Goal: Navigation & Orientation: Find specific page/section

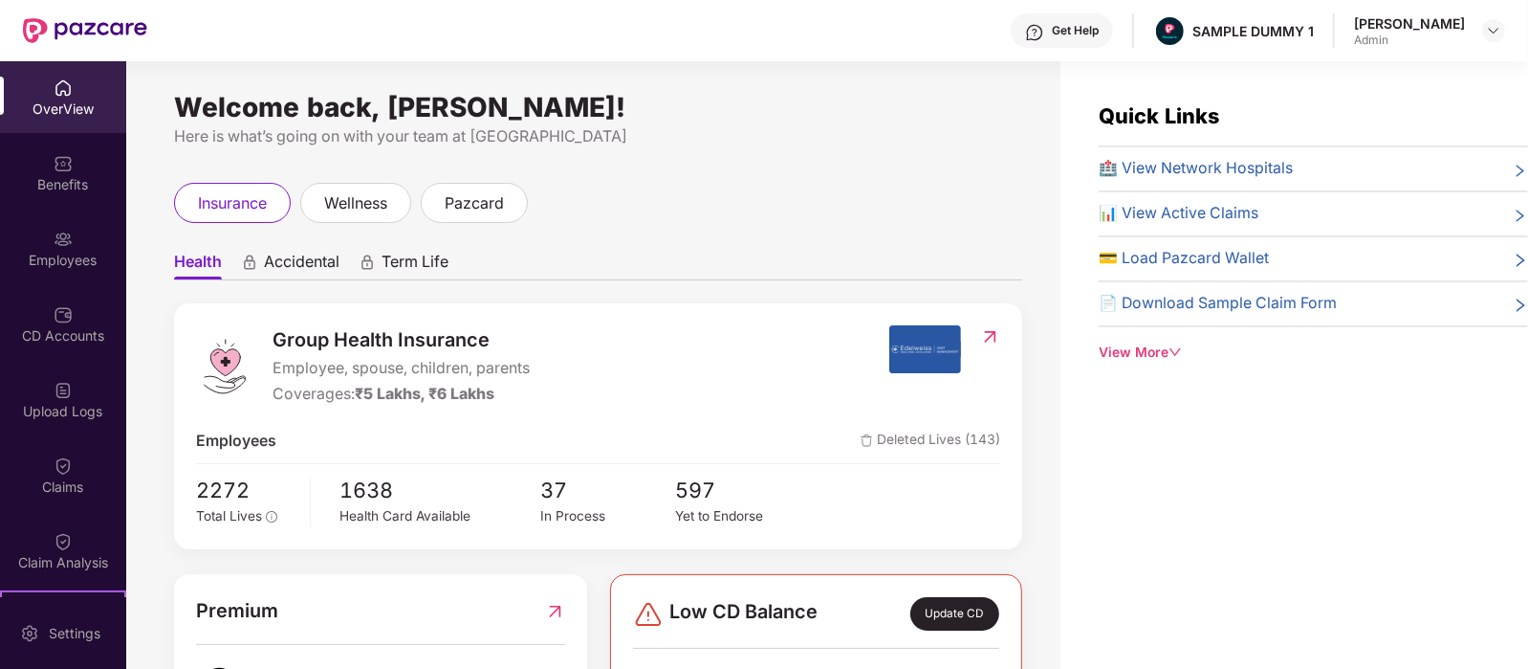
scroll to position [61, 0]
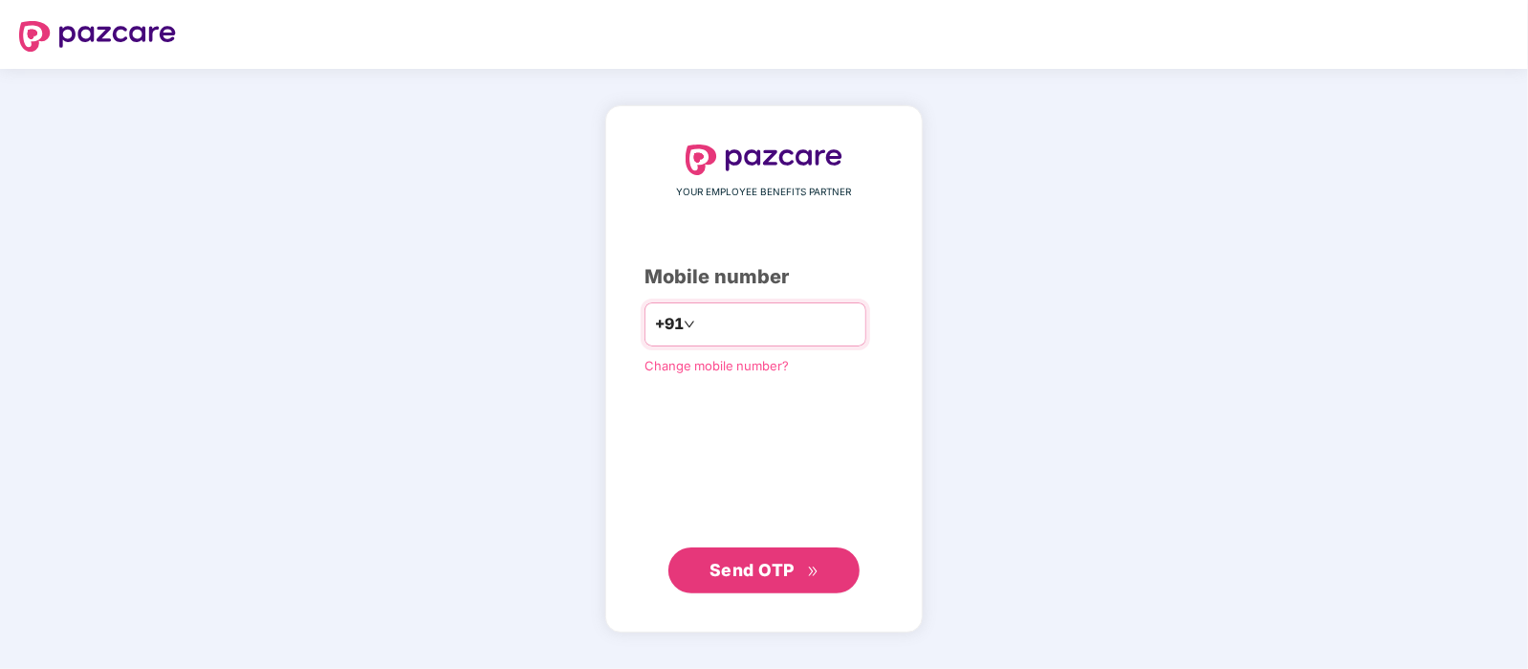
type input "**********"
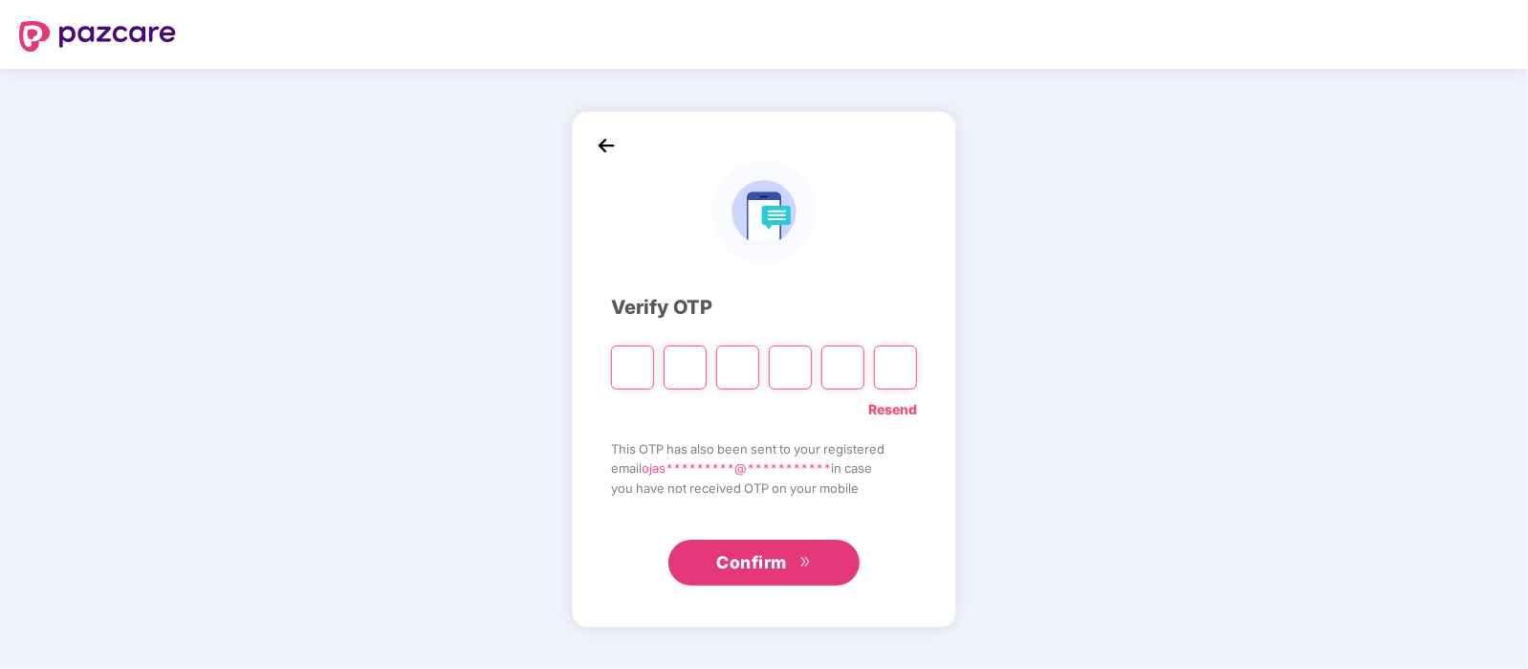
type input "*"
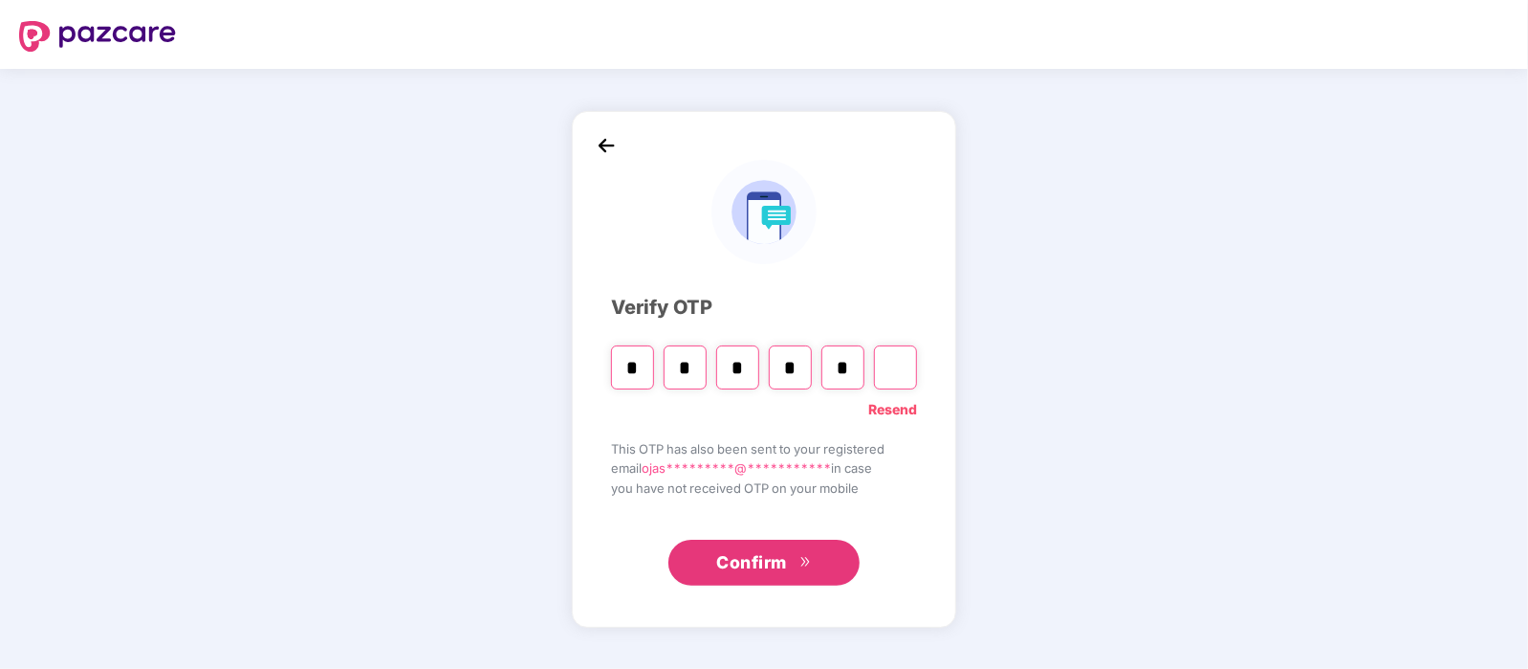
type input "*"
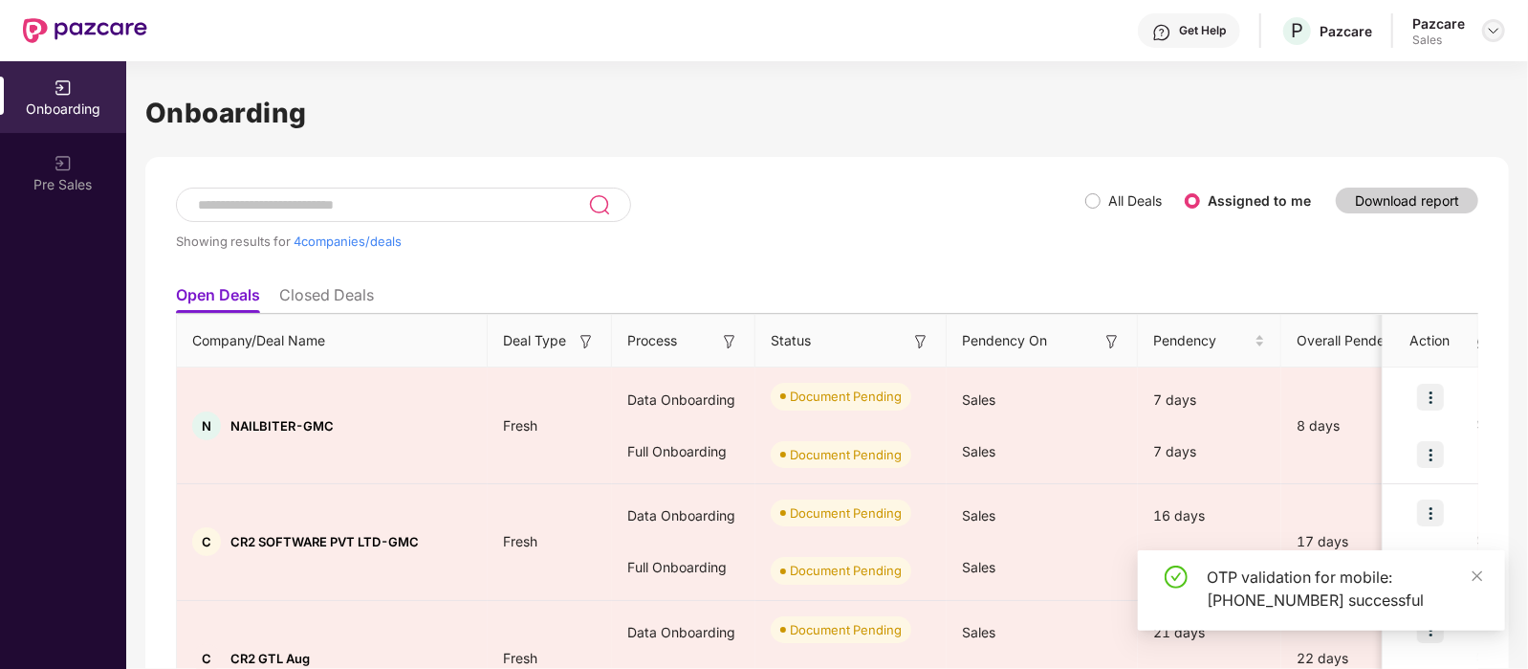
click at [1486, 33] on img at bounding box center [1493, 30] width 15 height 15
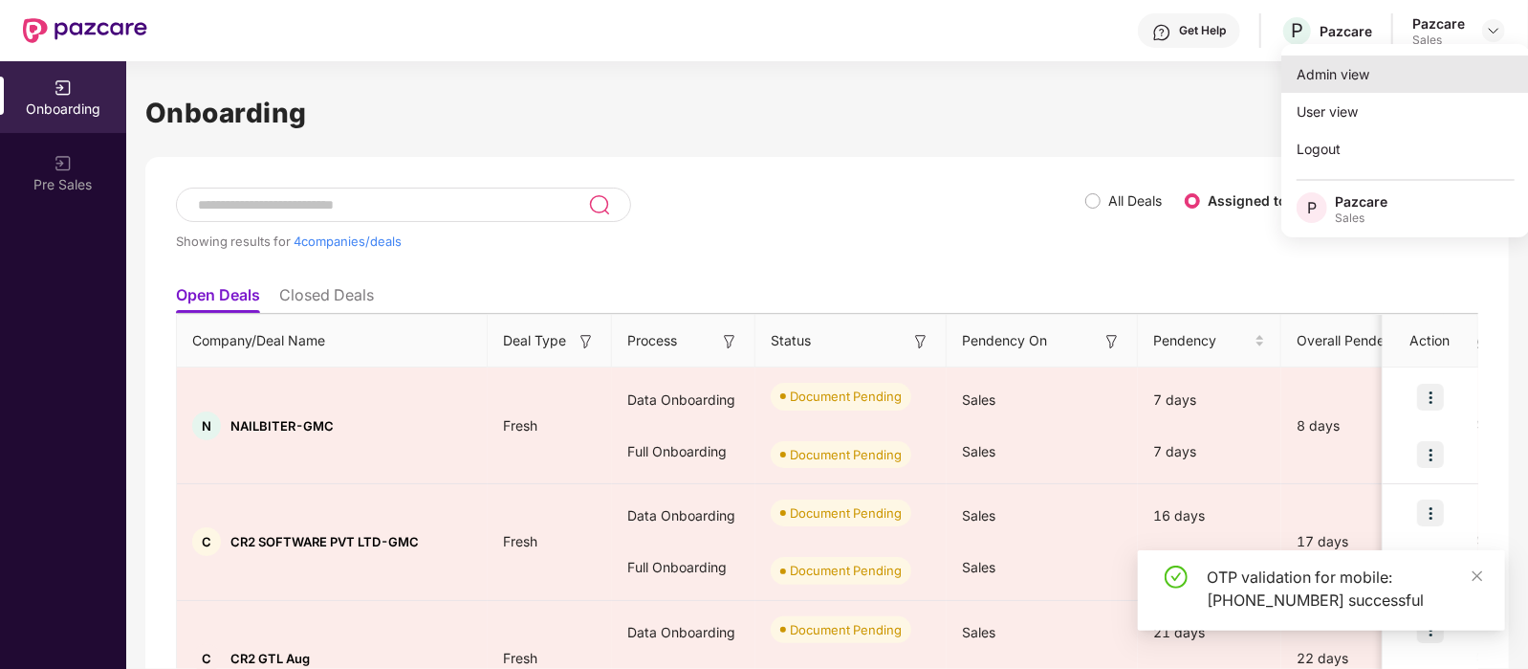
click at [1411, 76] on div "Admin view" at bounding box center [1406, 73] width 249 height 37
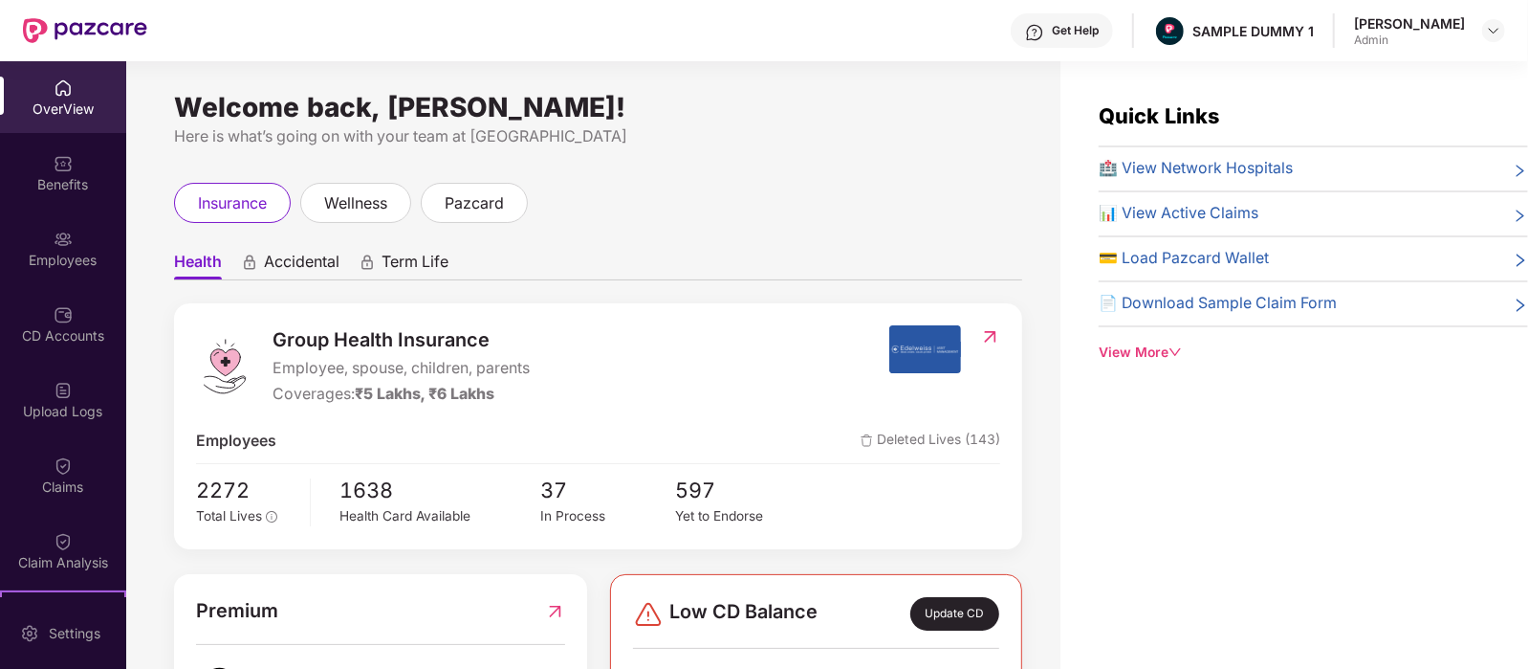
click at [298, 269] on span "Accidental" at bounding box center [302, 266] width 76 height 28
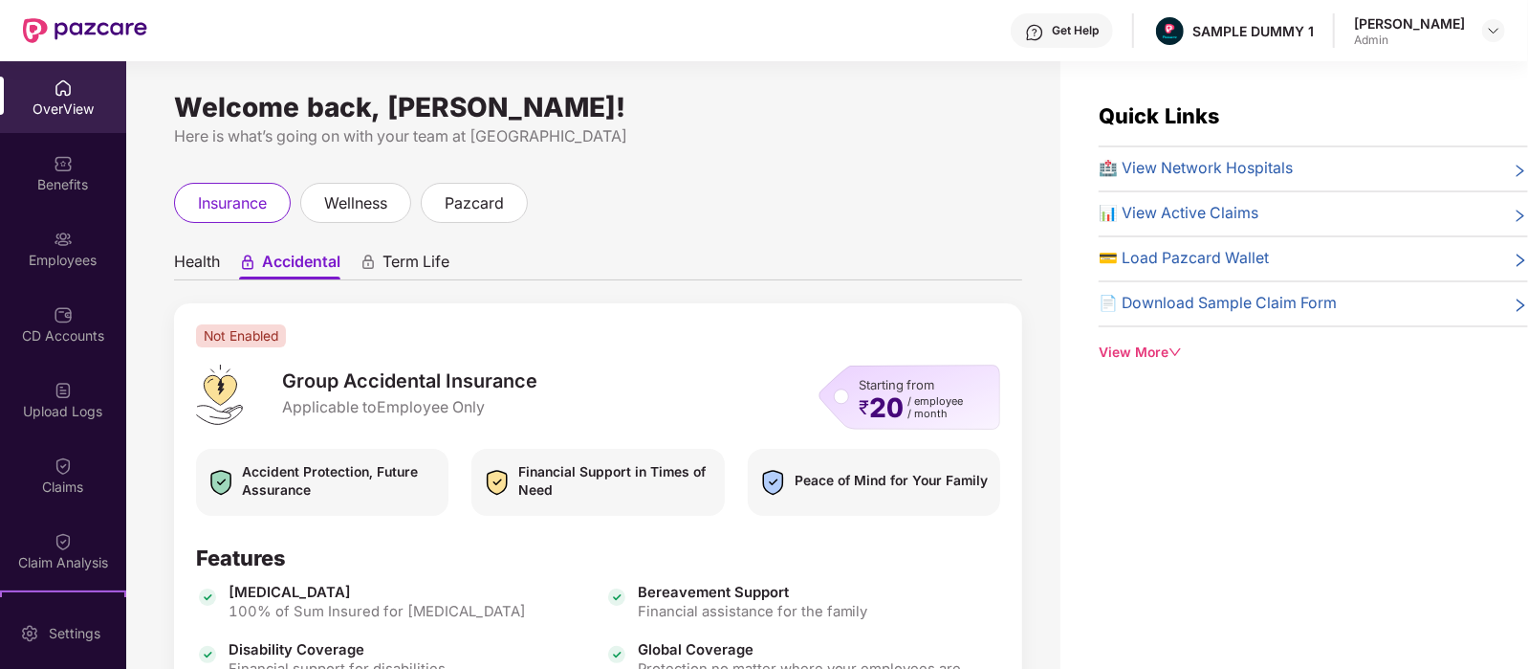
click at [420, 261] on span "Term Life" at bounding box center [416, 266] width 67 height 28
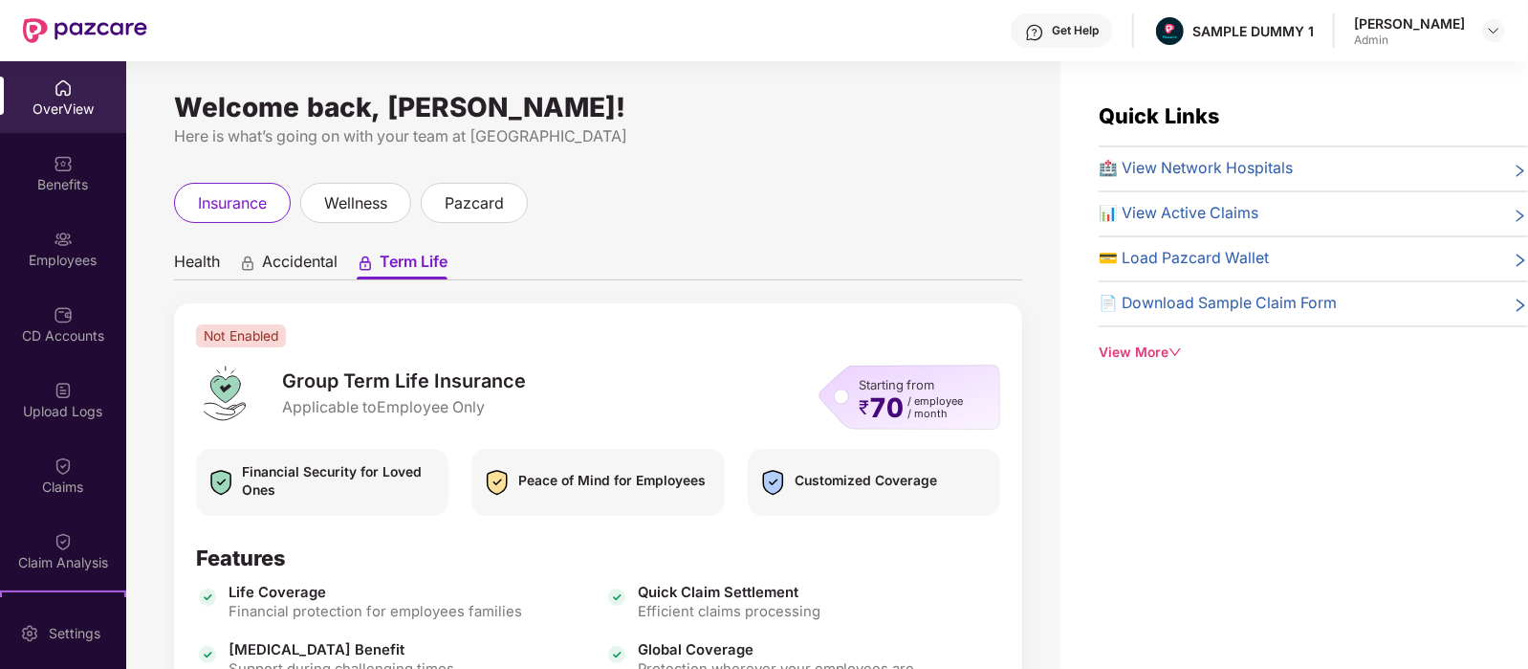
click at [177, 256] on span "Health" at bounding box center [197, 266] width 46 height 28
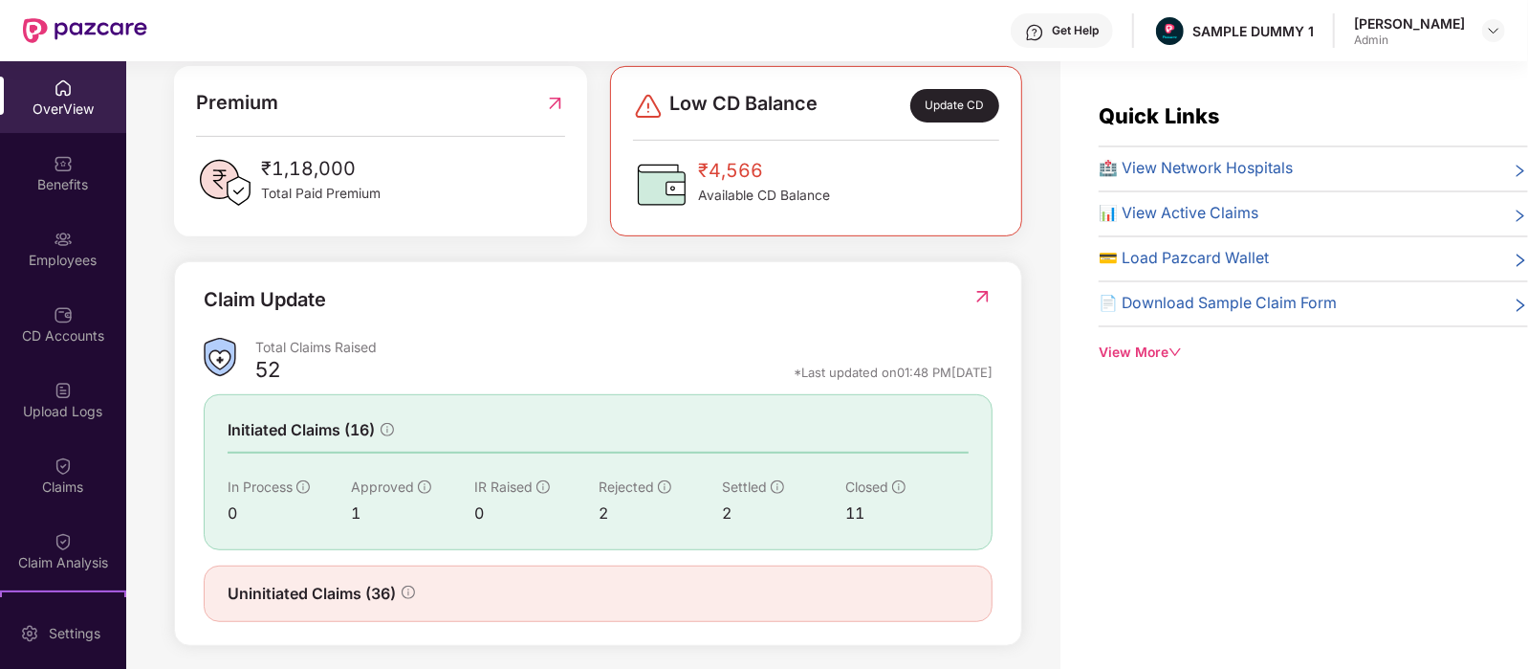
scroll to position [516, 0]
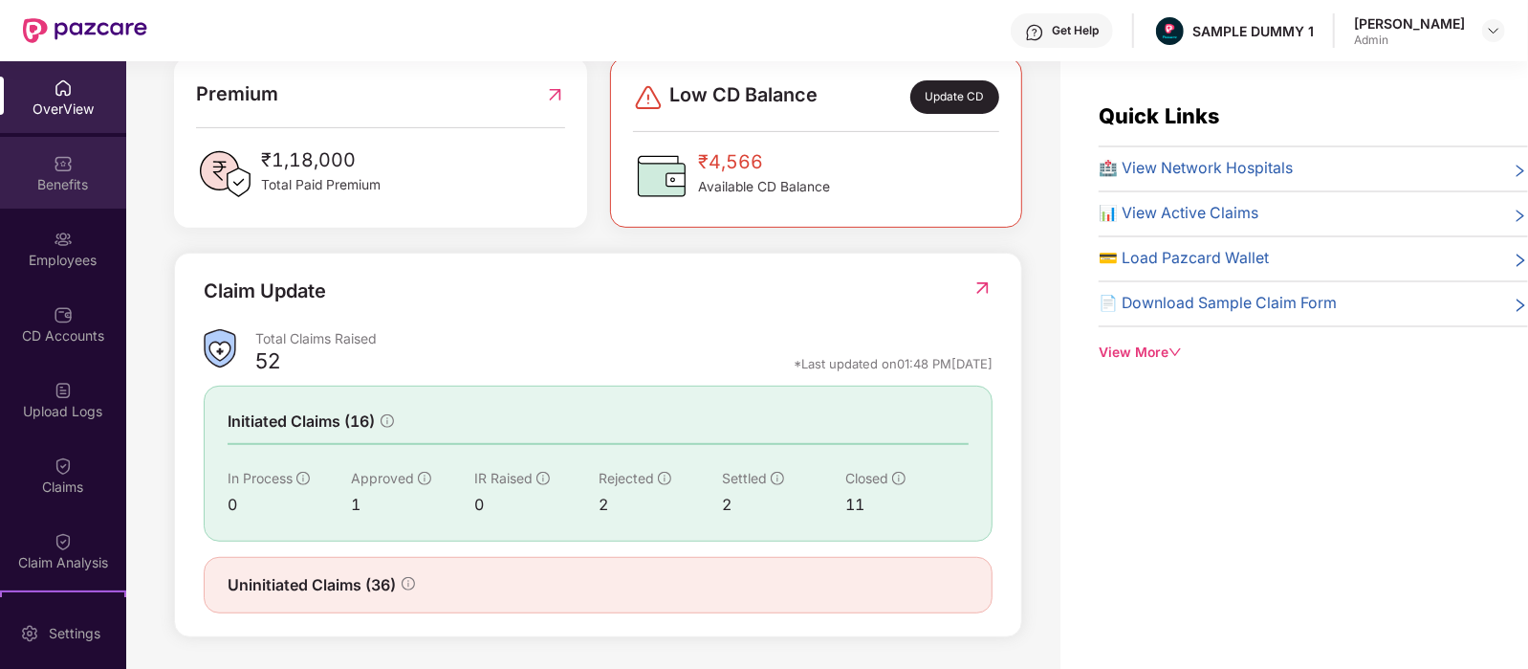
click at [38, 165] on div "Benefits" at bounding box center [63, 173] width 126 height 72
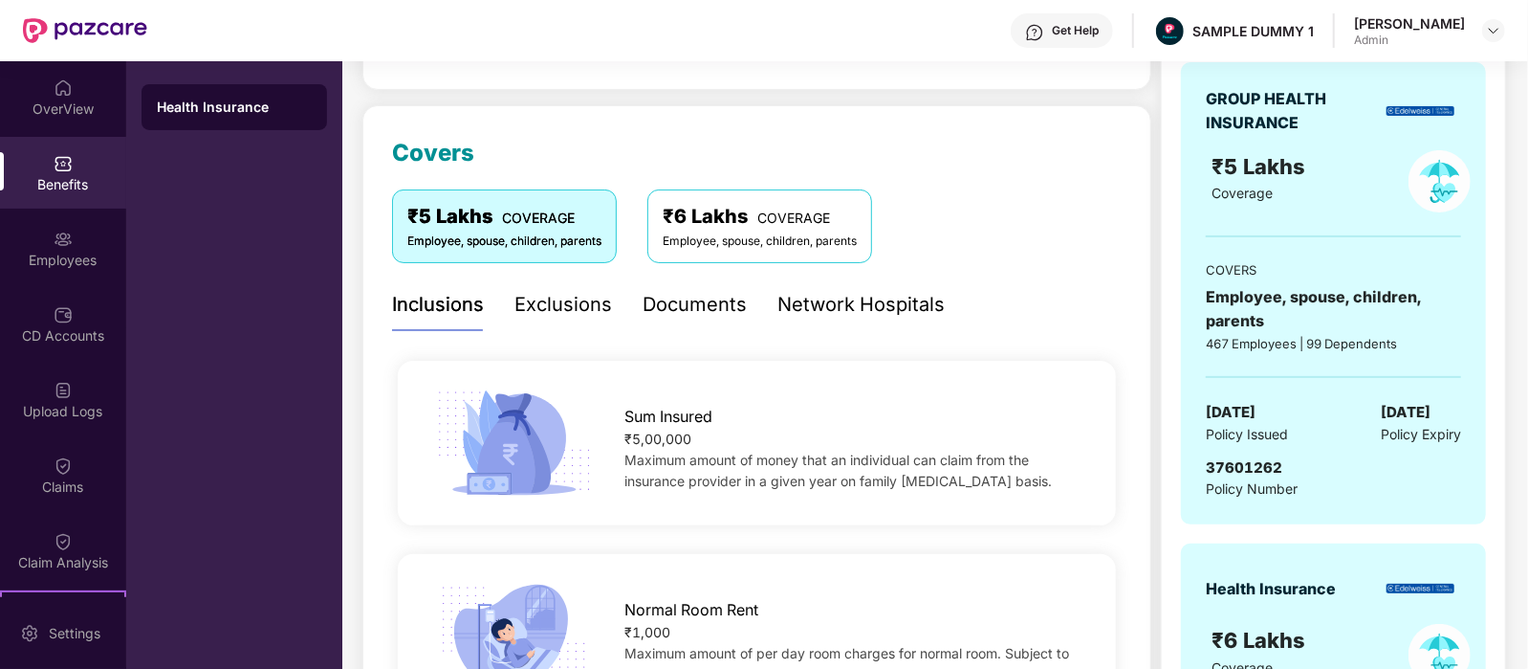
scroll to position [203, 0]
click at [588, 313] on div "Exclusions" at bounding box center [564, 307] width 98 height 30
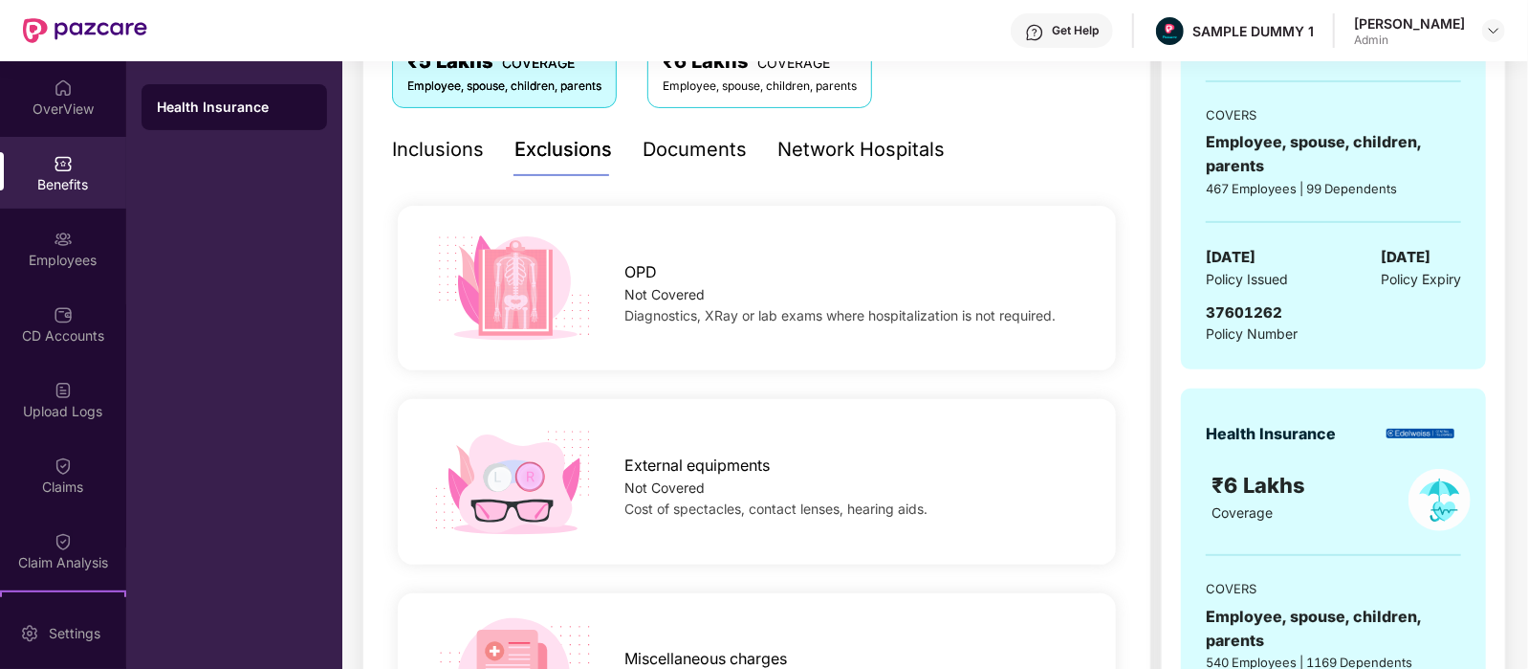
scroll to position [361, 0]
click at [712, 141] on div "Documents" at bounding box center [695, 149] width 104 height 30
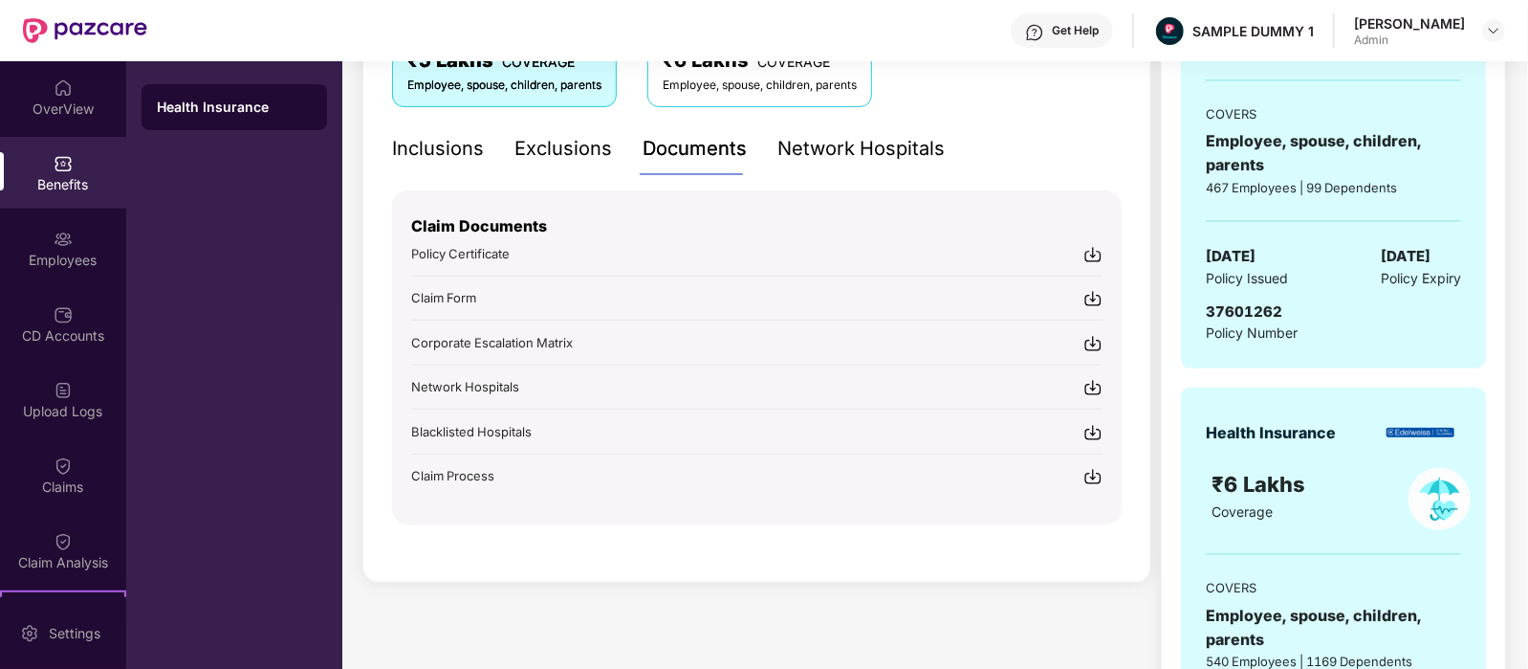
click at [875, 136] on div "Network Hospitals" at bounding box center [861, 149] width 167 height 30
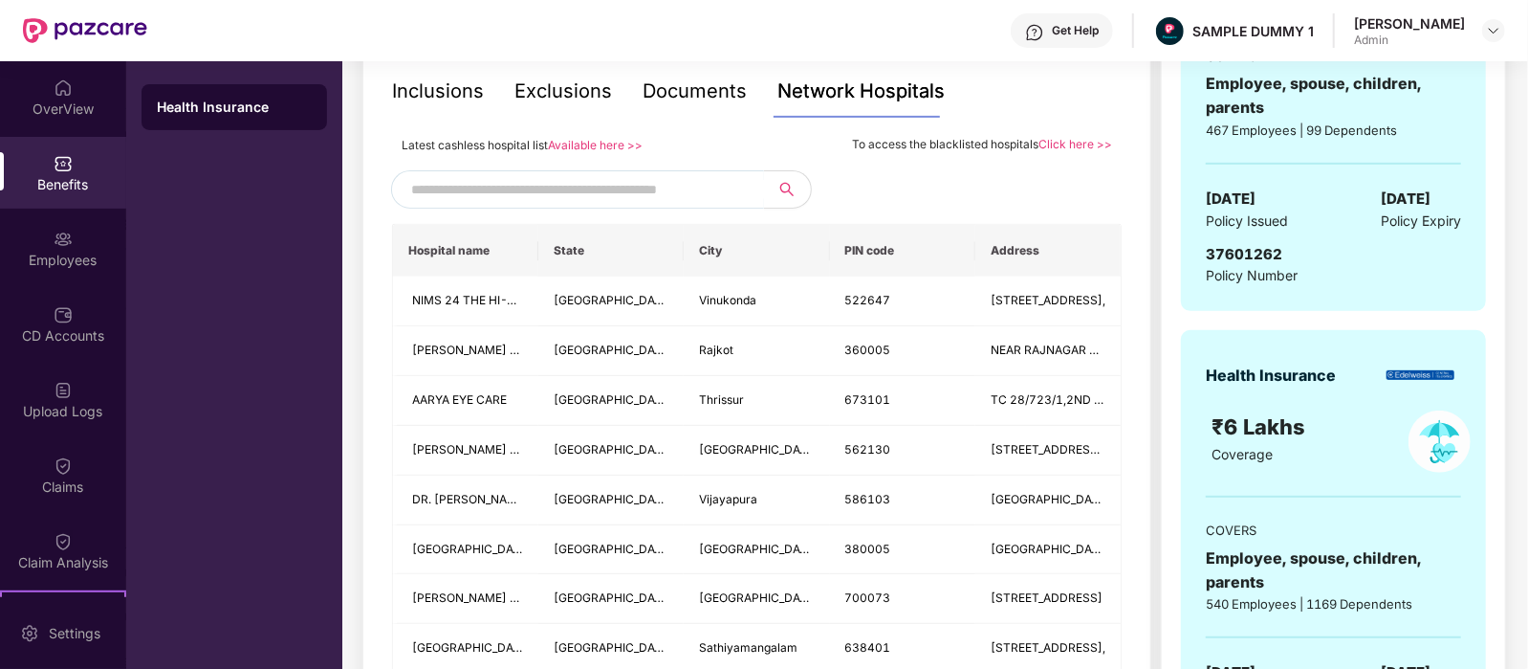
scroll to position [413, 0]
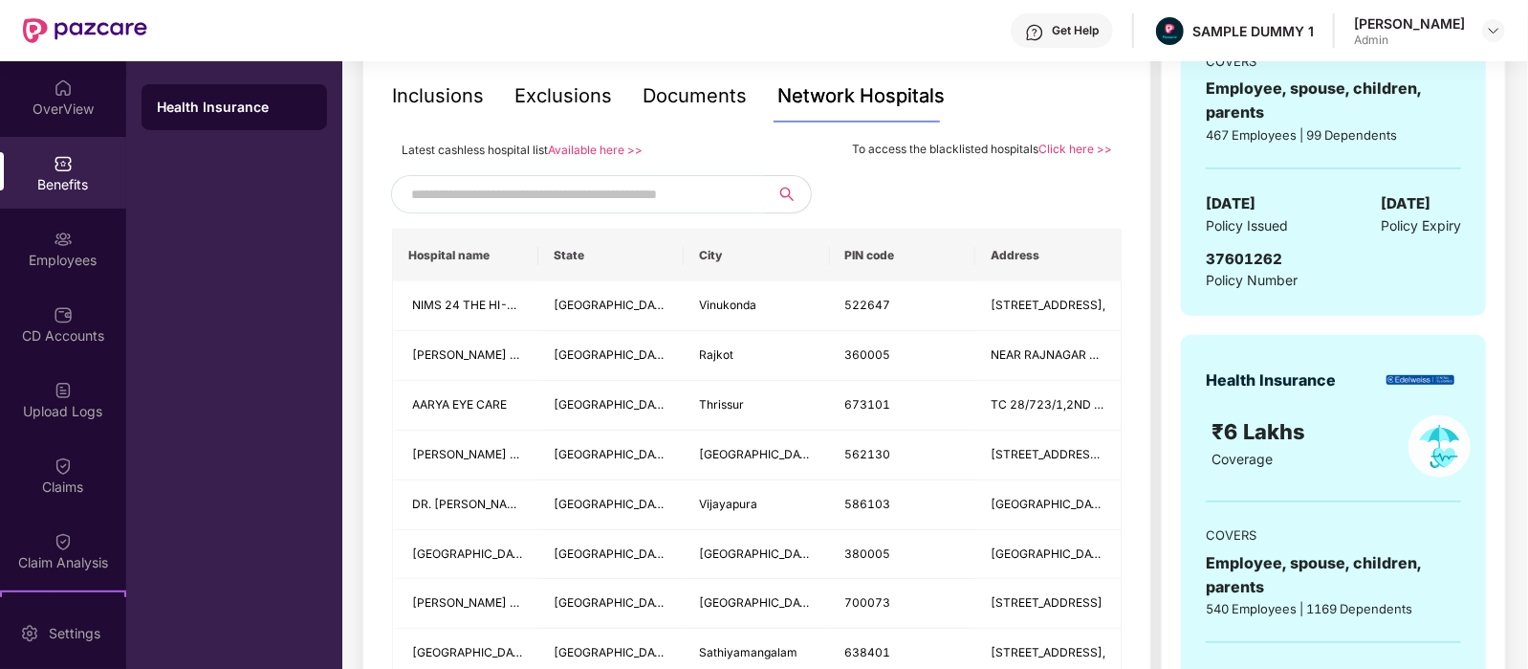
click at [499, 182] on input "text" at bounding box center [574, 194] width 327 height 29
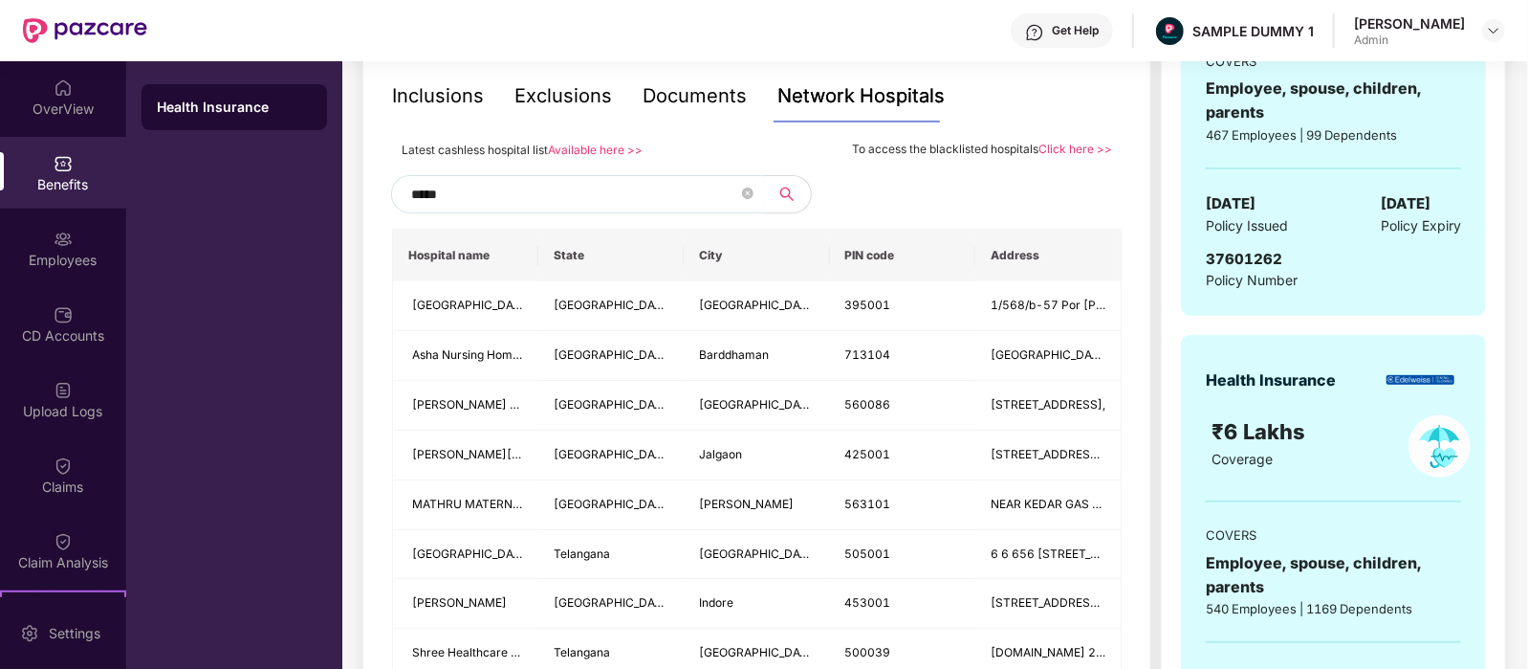
type input "******"
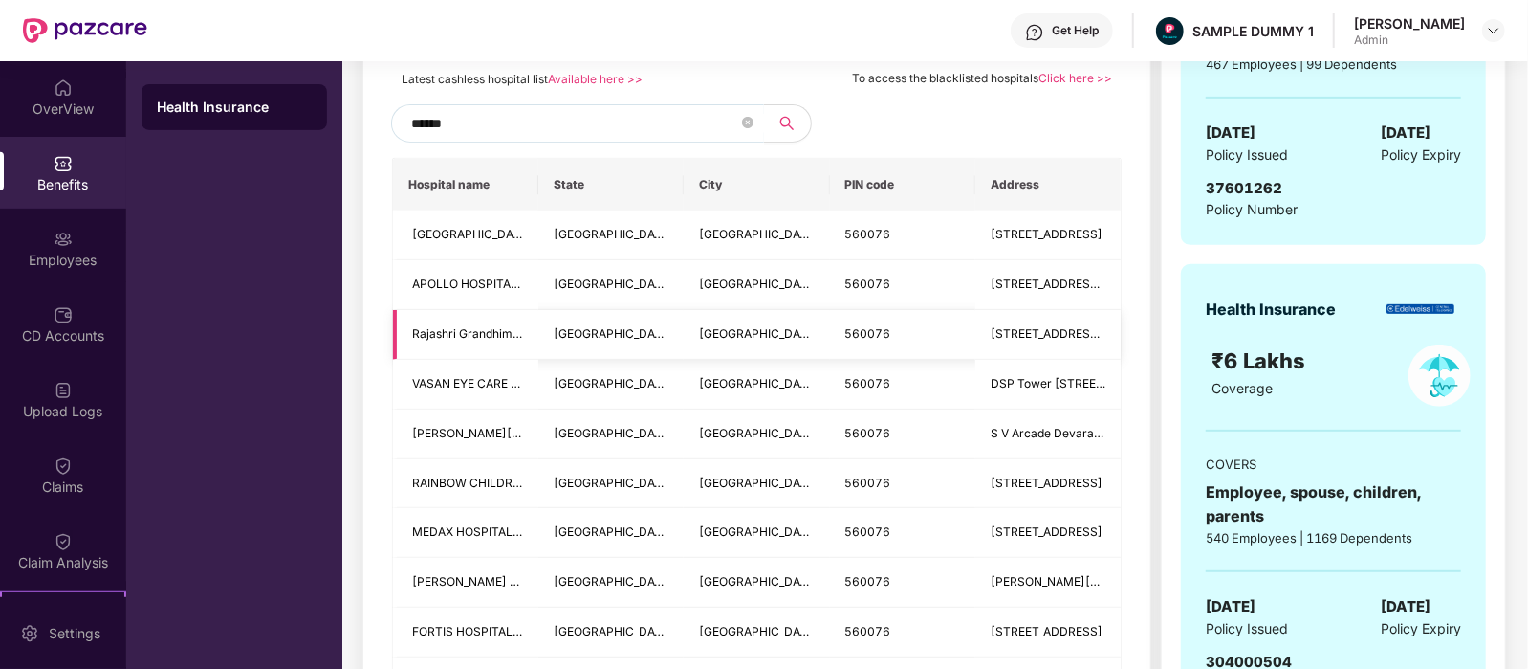
scroll to position [389, 0]
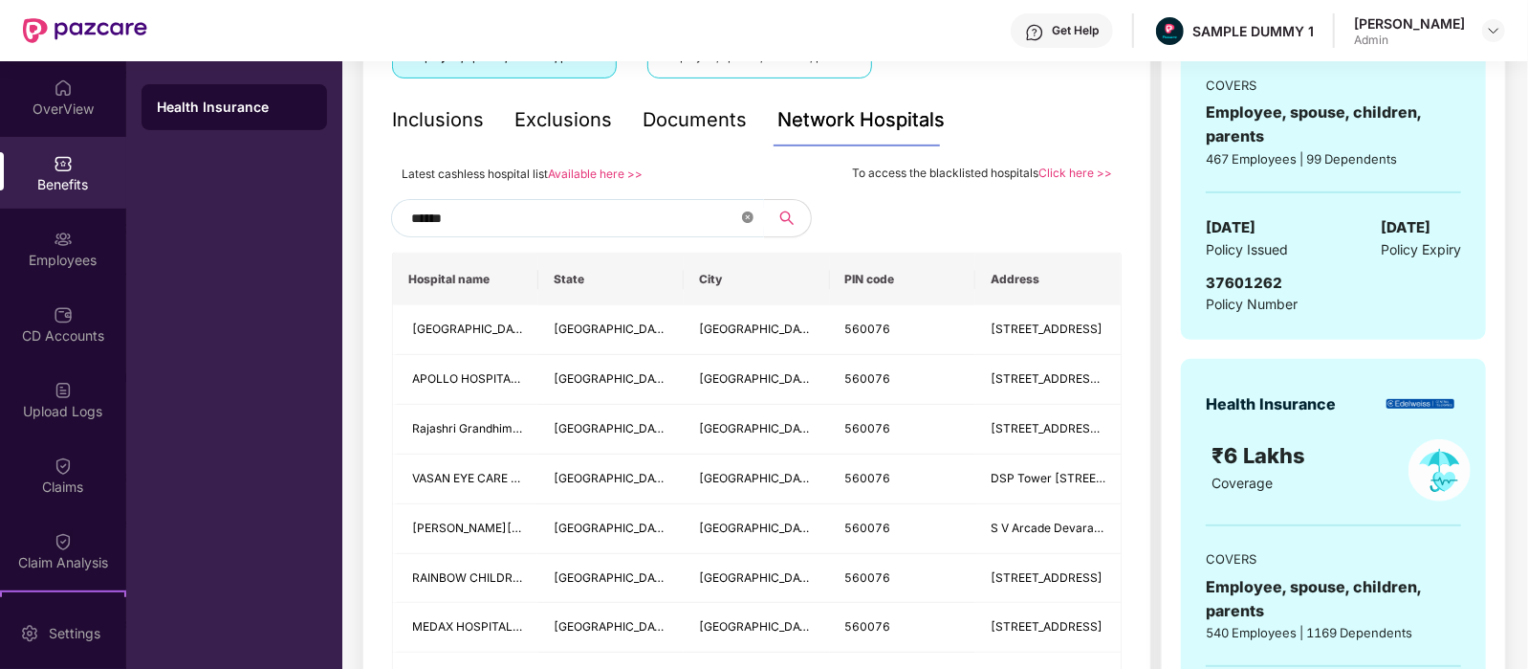
click at [744, 218] on icon "close-circle" at bounding box center [747, 216] width 11 height 11
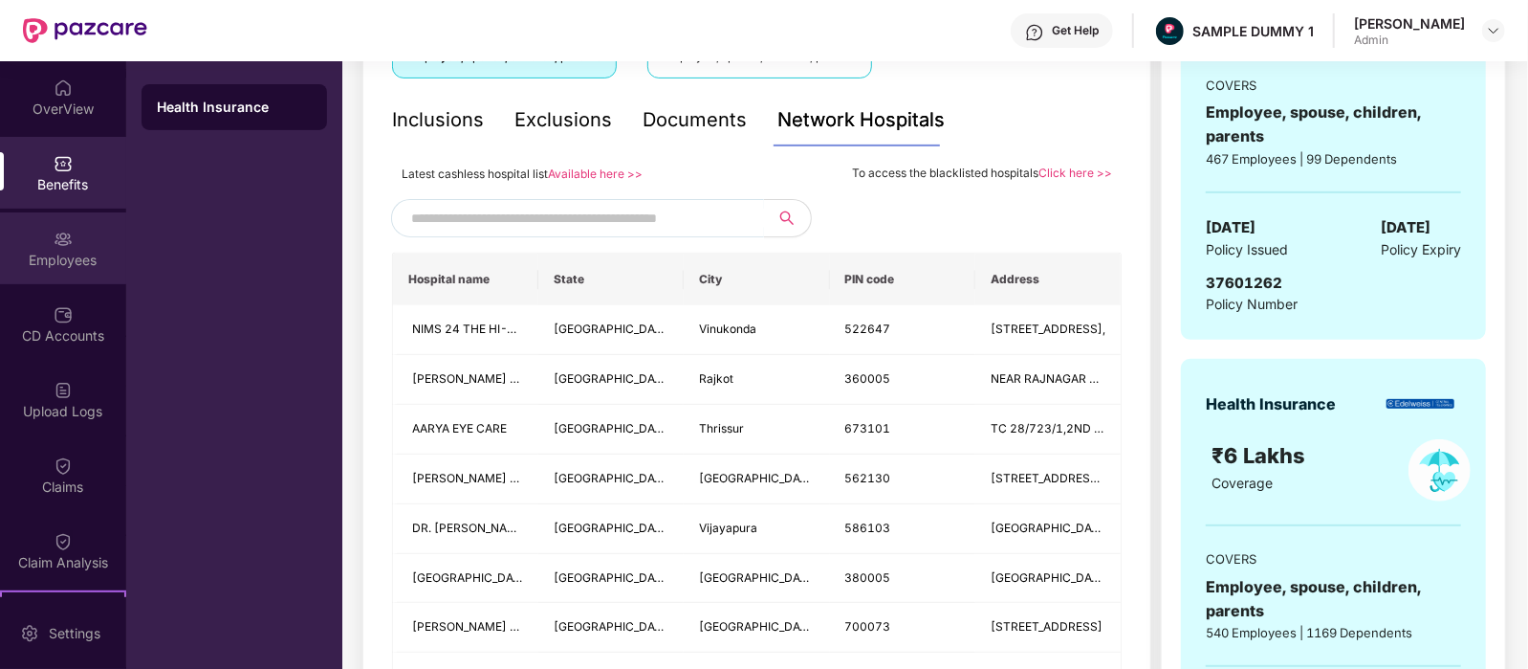
click at [42, 243] on div "Employees" at bounding box center [63, 248] width 126 height 72
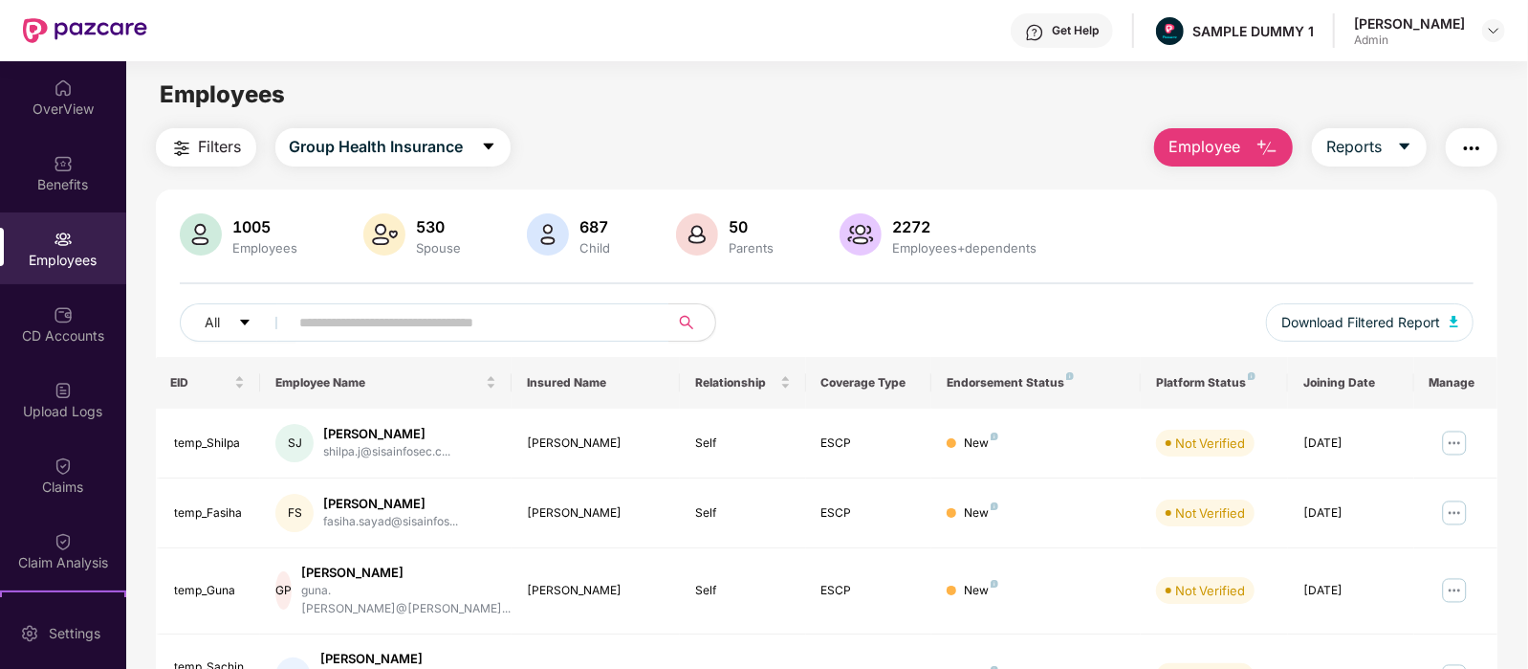
click at [1211, 148] on span "Employee" at bounding box center [1205, 147] width 72 height 24
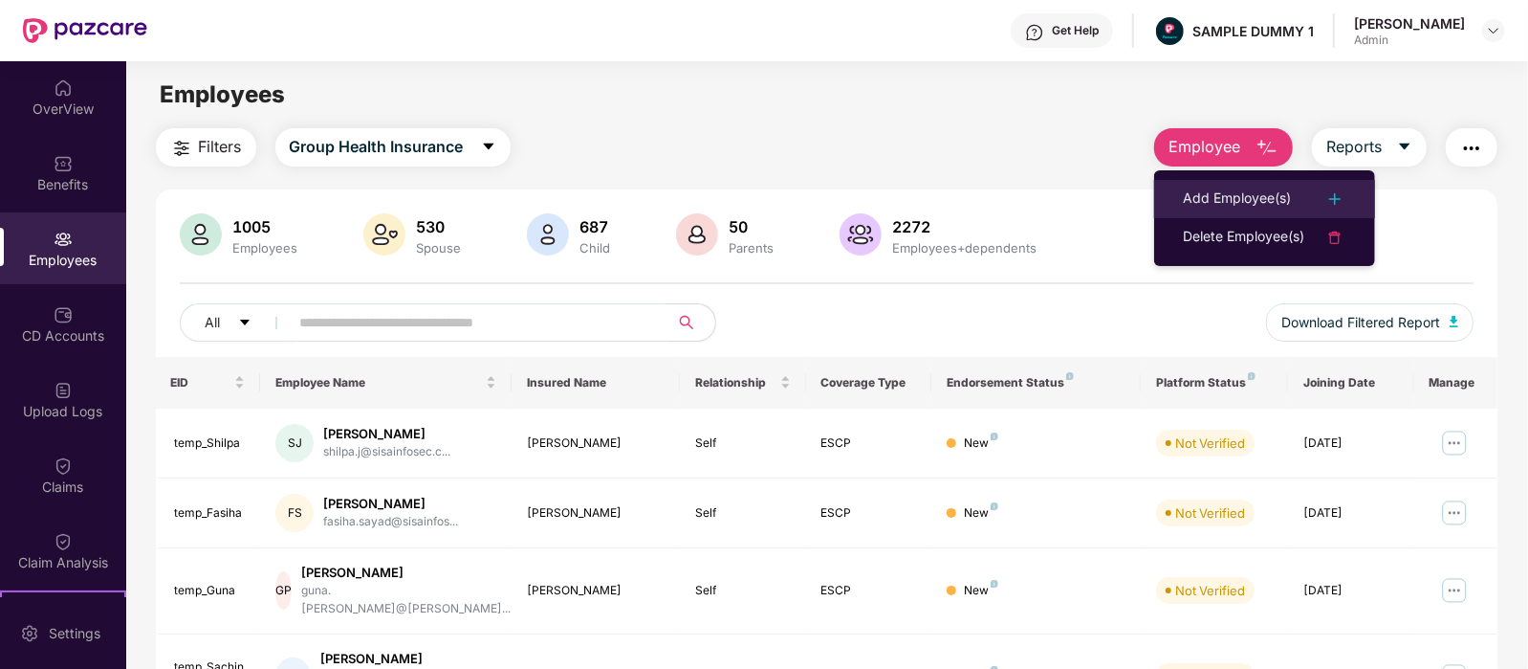
click at [1201, 188] on div "Add Employee(s)" at bounding box center [1237, 198] width 108 height 23
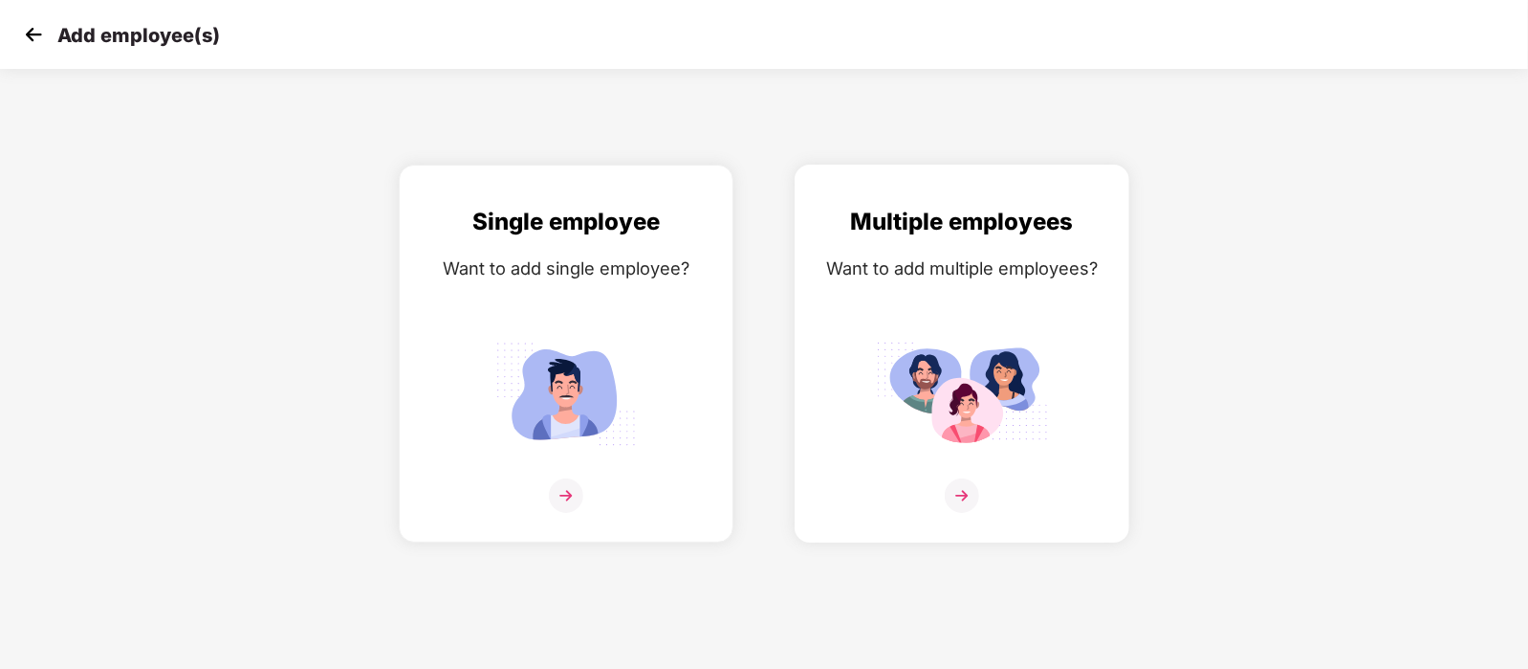
click at [1019, 296] on div "Multiple employees Want to add multiple employees?" at bounding box center [962, 370] width 295 height 333
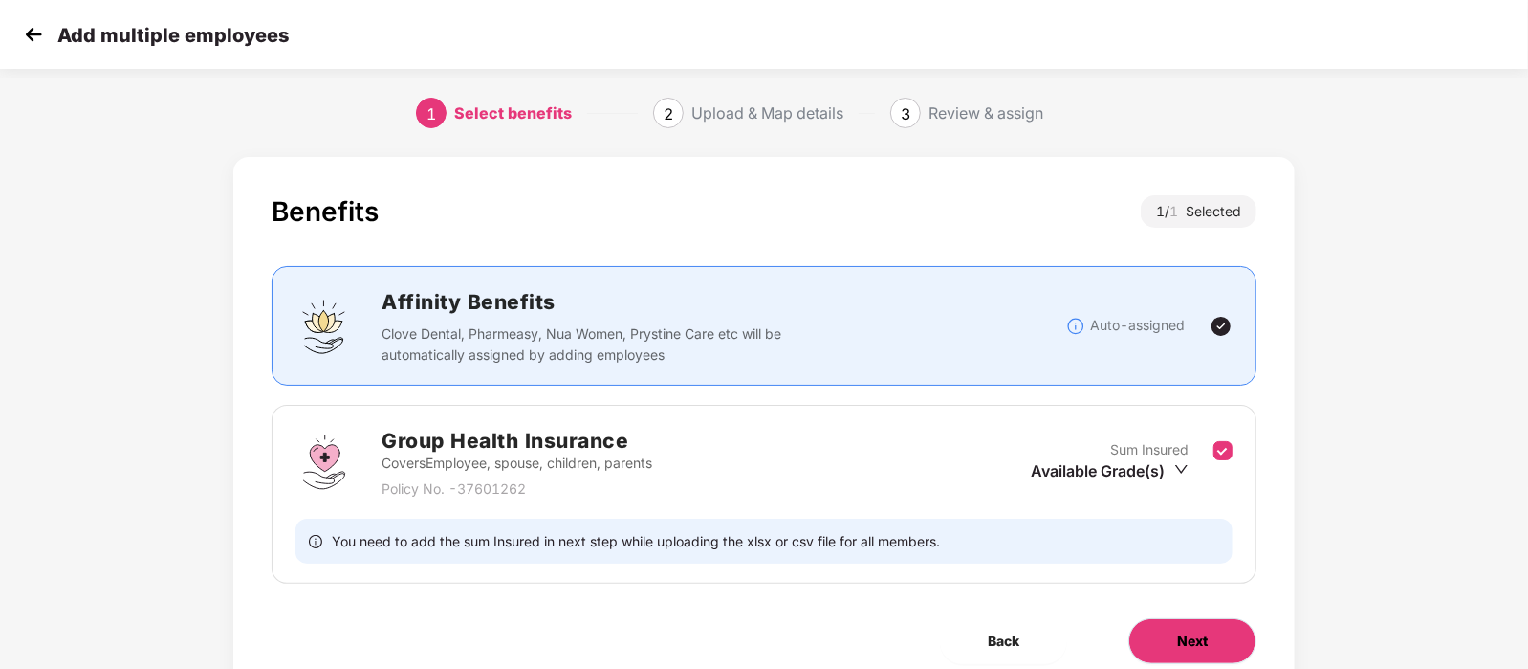
click at [1152, 628] on button "Next" at bounding box center [1193, 641] width 128 height 46
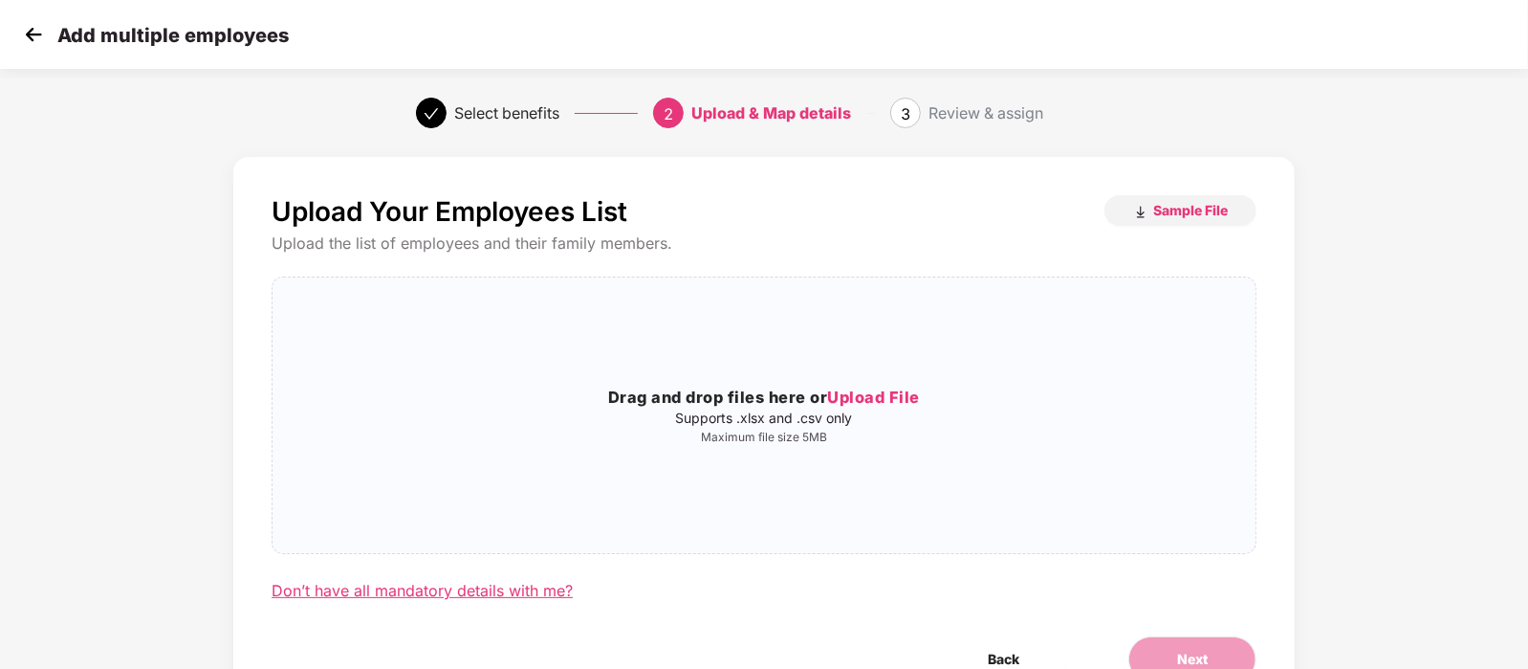
click at [443, 597] on div "Don’t have all mandatory details with me?" at bounding box center [422, 591] width 301 height 20
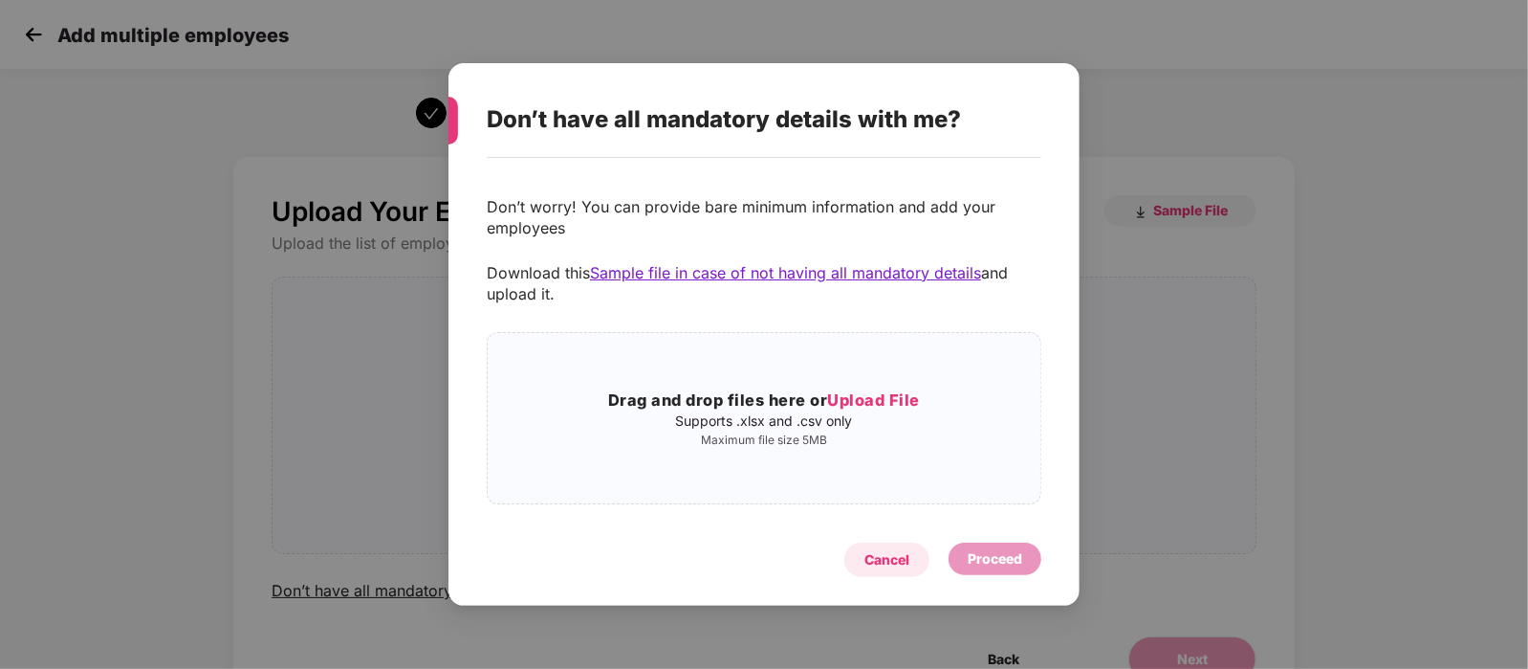
click at [880, 562] on div "Cancel" at bounding box center [887, 559] width 45 height 21
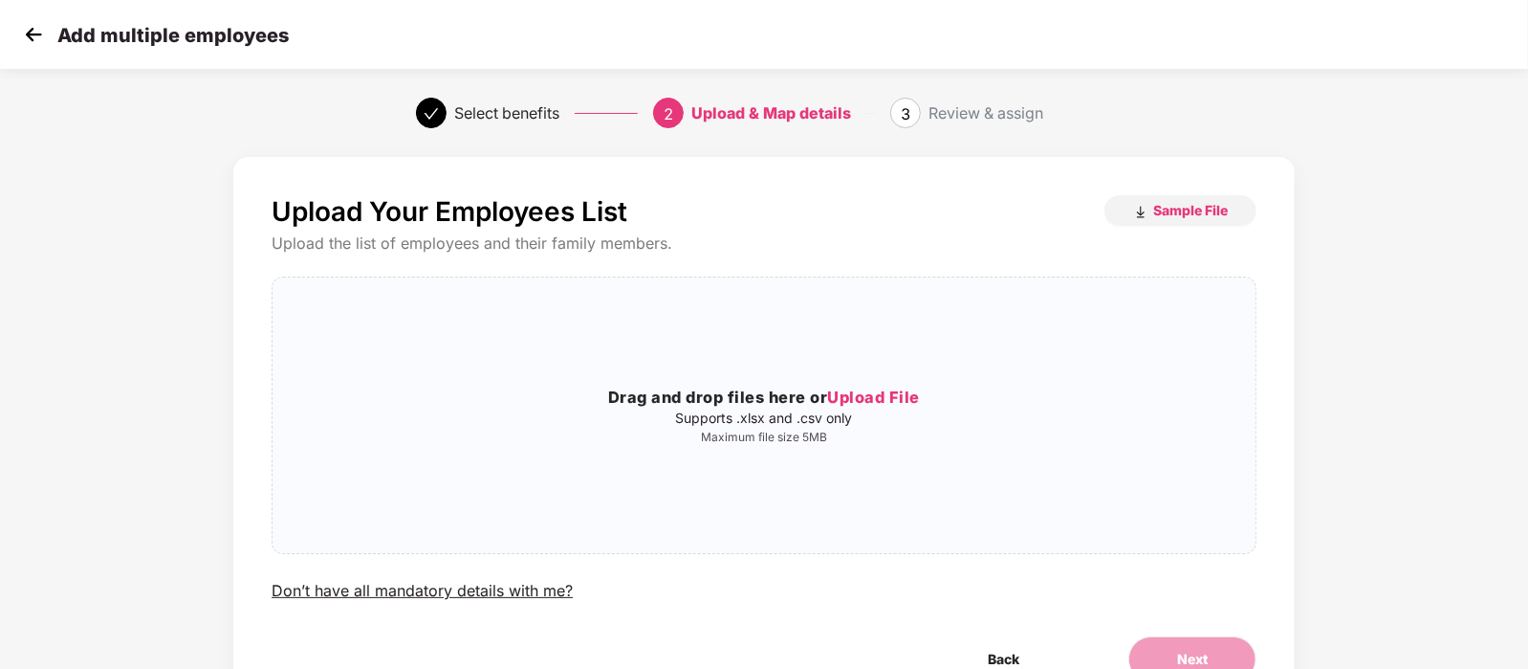
click at [36, 41] on img at bounding box center [33, 34] width 29 height 29
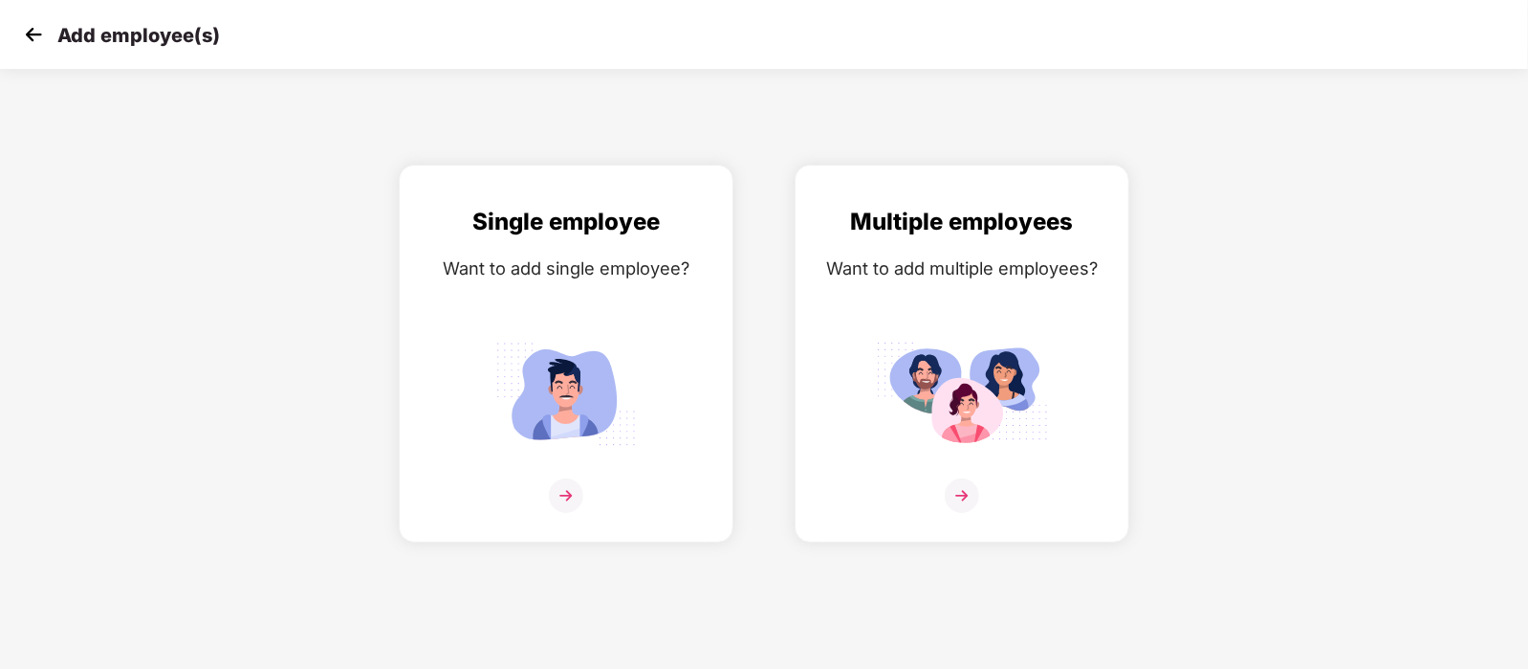
click at [36, 41] on img at bounding box center [33, 34] width 29 height 29
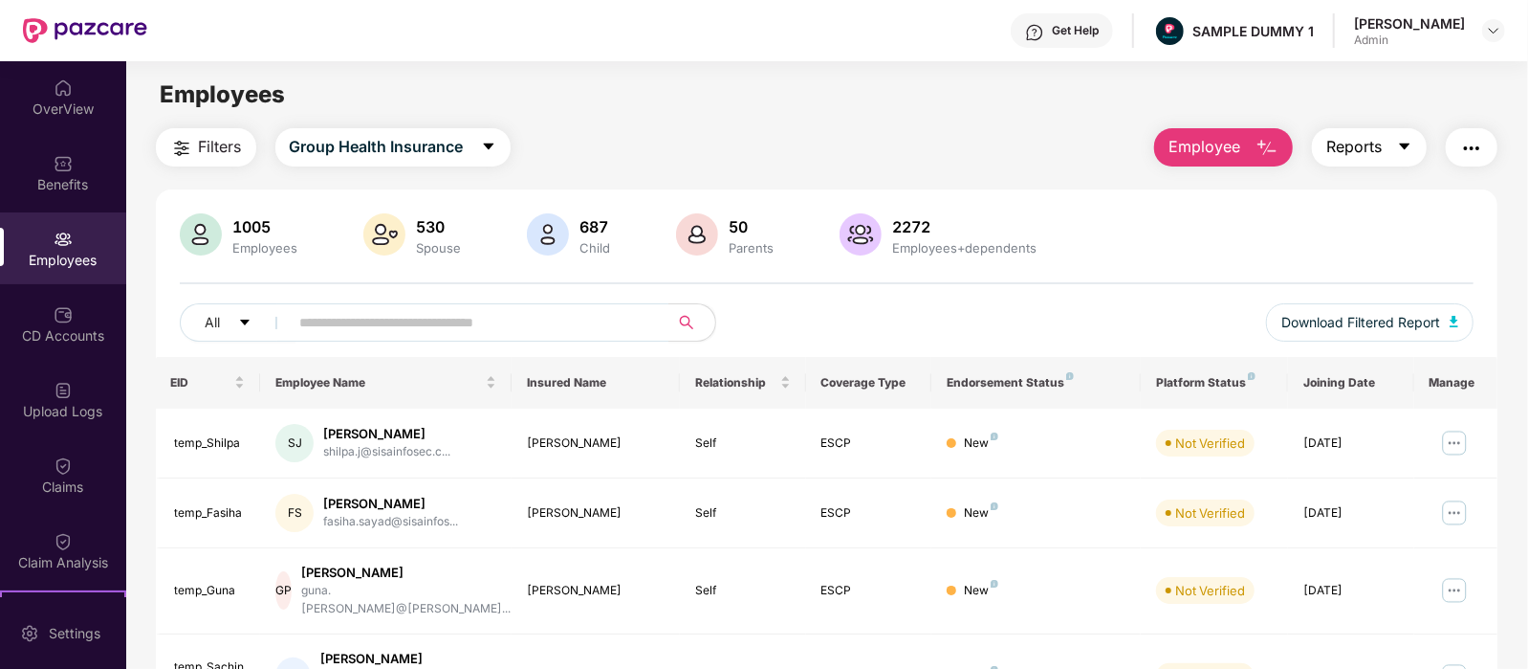
click at [1382, 135] on span "Reports" at bounding box center [1354, 147] width 55 height 24
click at [1038, 121] on main "Employees Filters Group Health Insurance Employee Reports 1005 Employees 530 Sp…" at bounding box center [826, 395] width 1401 height 669
click at [1457, 153] on button "button" at bounding box center [1472, 147] width 52 height 38
click at [840, 119] on main "Employees Filters Group Health Insurance Employee Reports 1005 Employees 530 Sp…" at bounding box center [826, 395] width 1401 height 669
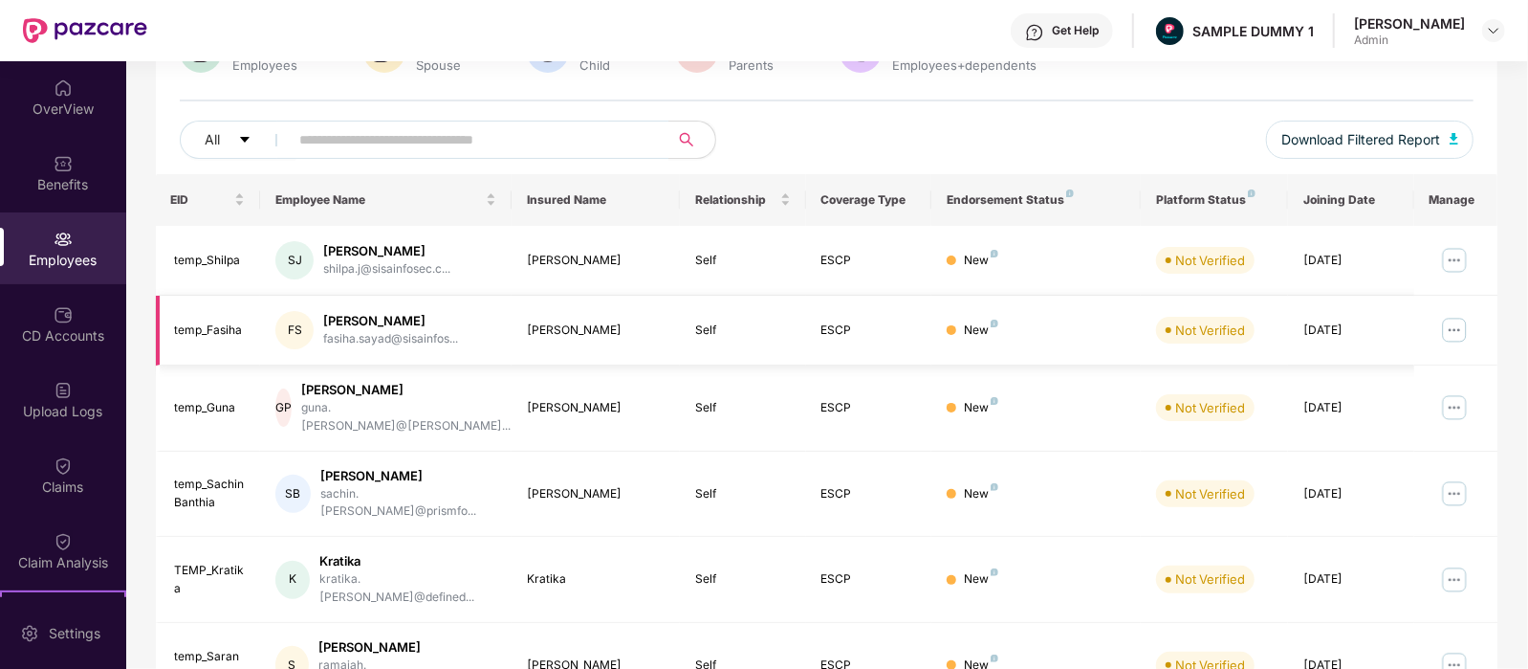
scroll to position [184, 0]
click at [66, 334] on div "CD Accounts" at bounding box center [63, 335] width 126 height 19
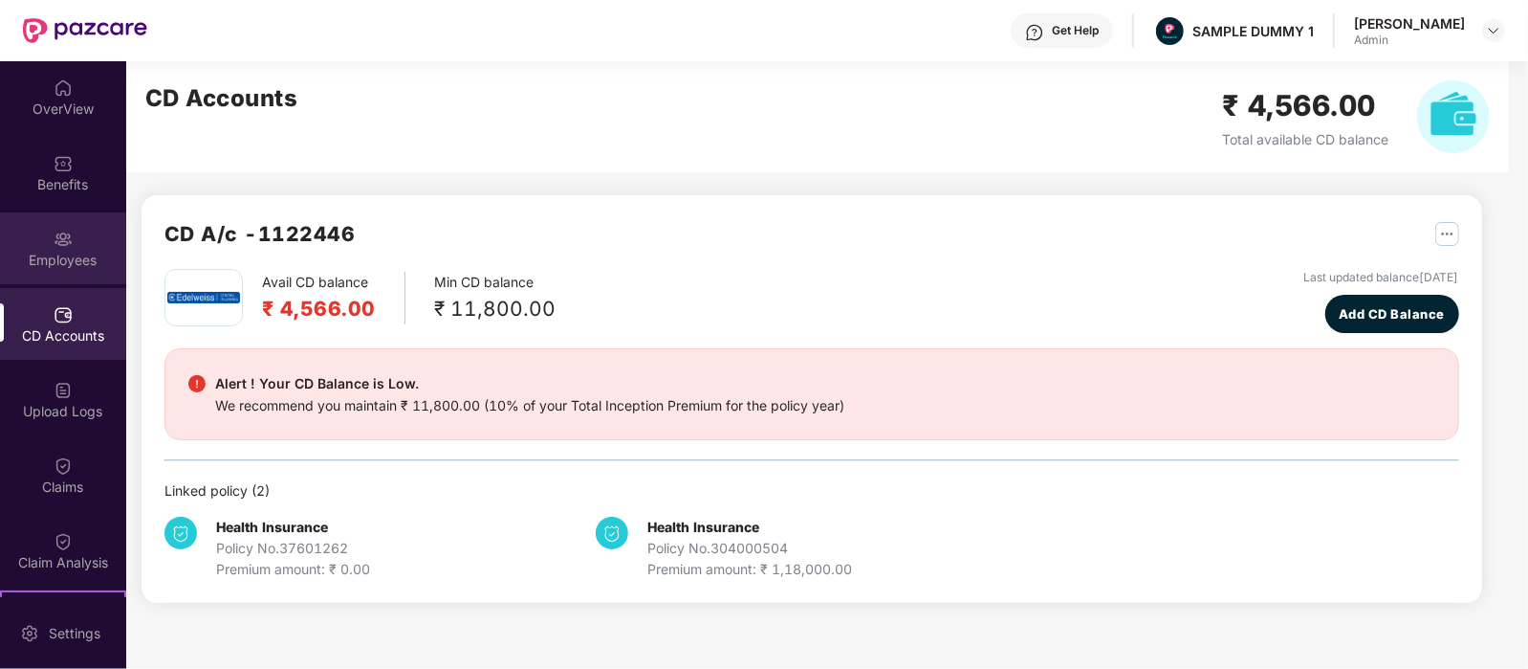
click at [49, 243] on div "Employees" at bounding box center [63, 248] width 126 height 72
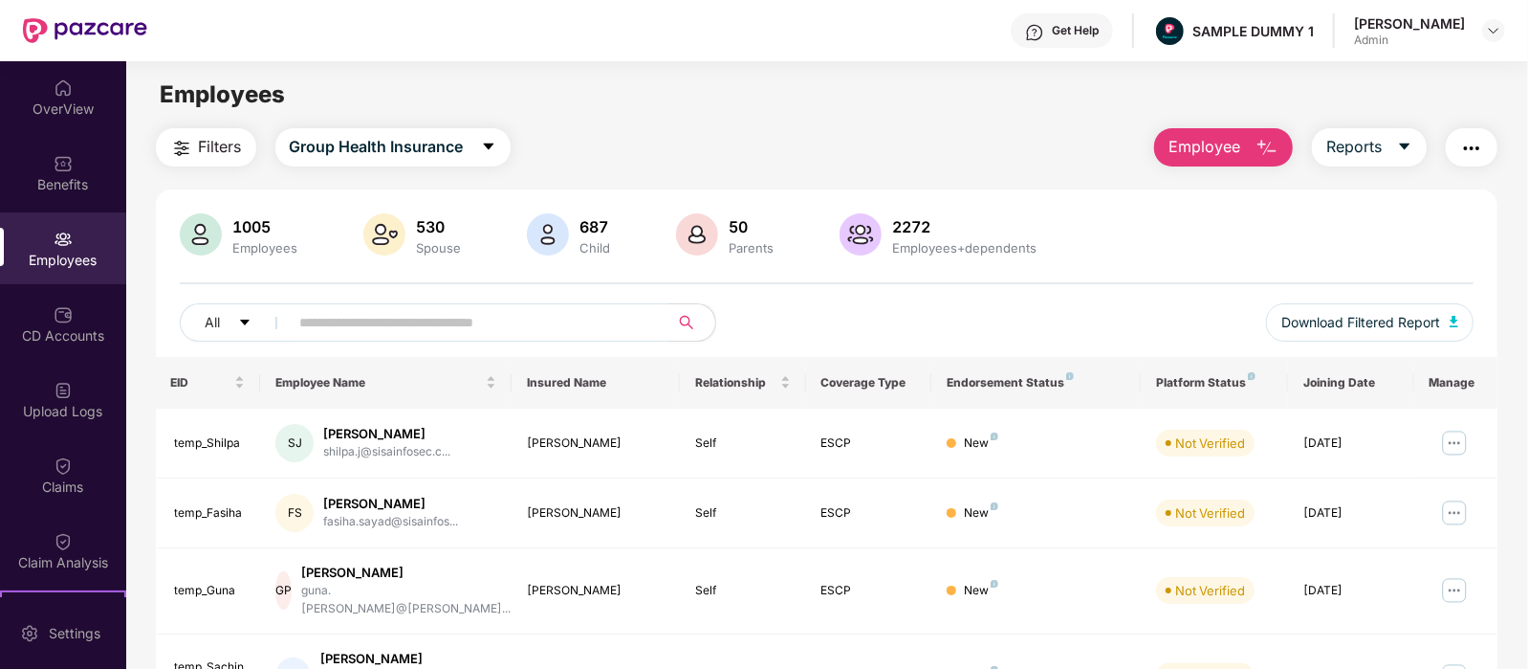
drag, startPoint x: 684, startPoint y: 125, endPoint x: 866, endPoint y: 202, distance: 197.2
click at [866, 202] on main "Employees Filters Group Health Insurance Employee Reports 1005 Employees 530 Sp…" at bounding box center [826, 395] width 1401 height 669
click at [902, 252] on div "Employees+dependents" at bounding box center [965, 247] width 152 height 15
click at [40, 318] on div "CD Accounts" at bounding box center [63, 324] width 126 height 72
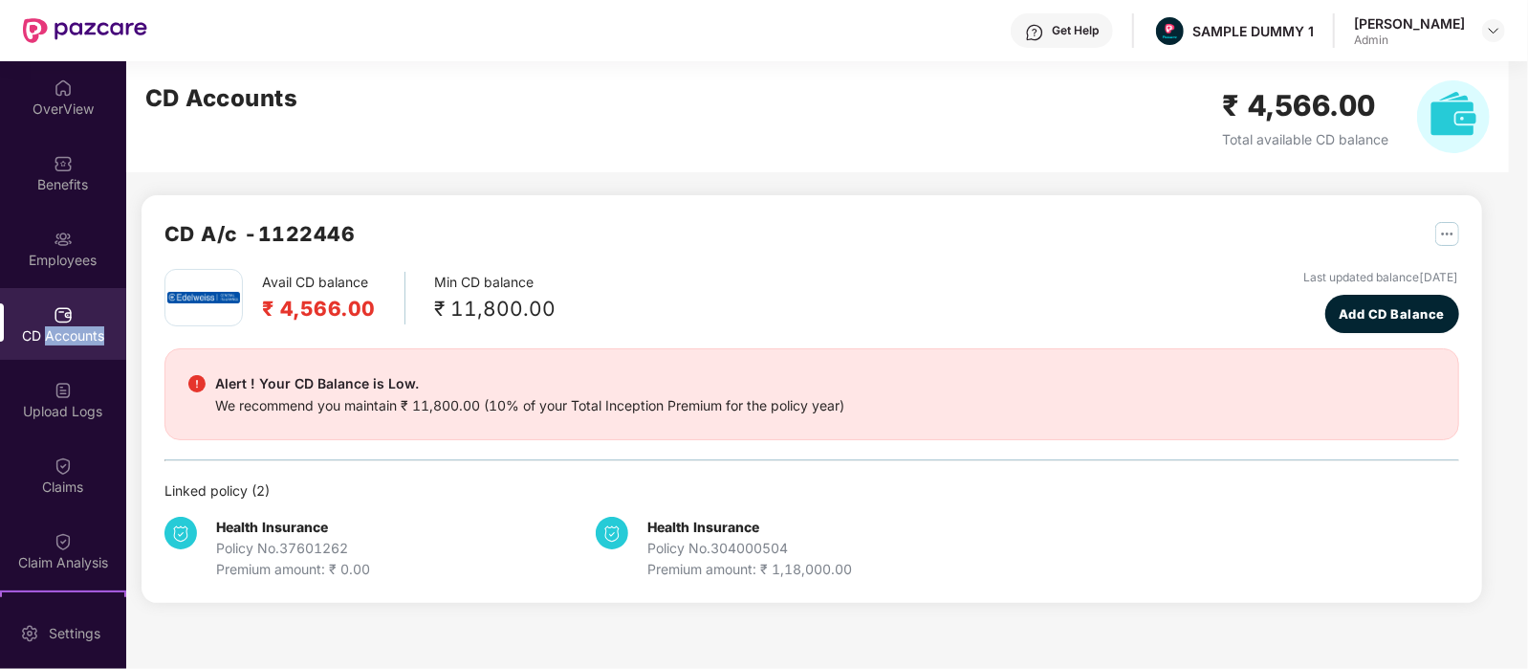
click at [40, 318] on div "CD Accounts" at bounding box center [63, 324] width 126 height 72
click at [655, 270] on div "Avail CD balance ₹ 4,566.00 Min CD balance ₹ 11,800.00 Last updated balance [DA…" at bounding box center [812, 301] width 1295 height 64
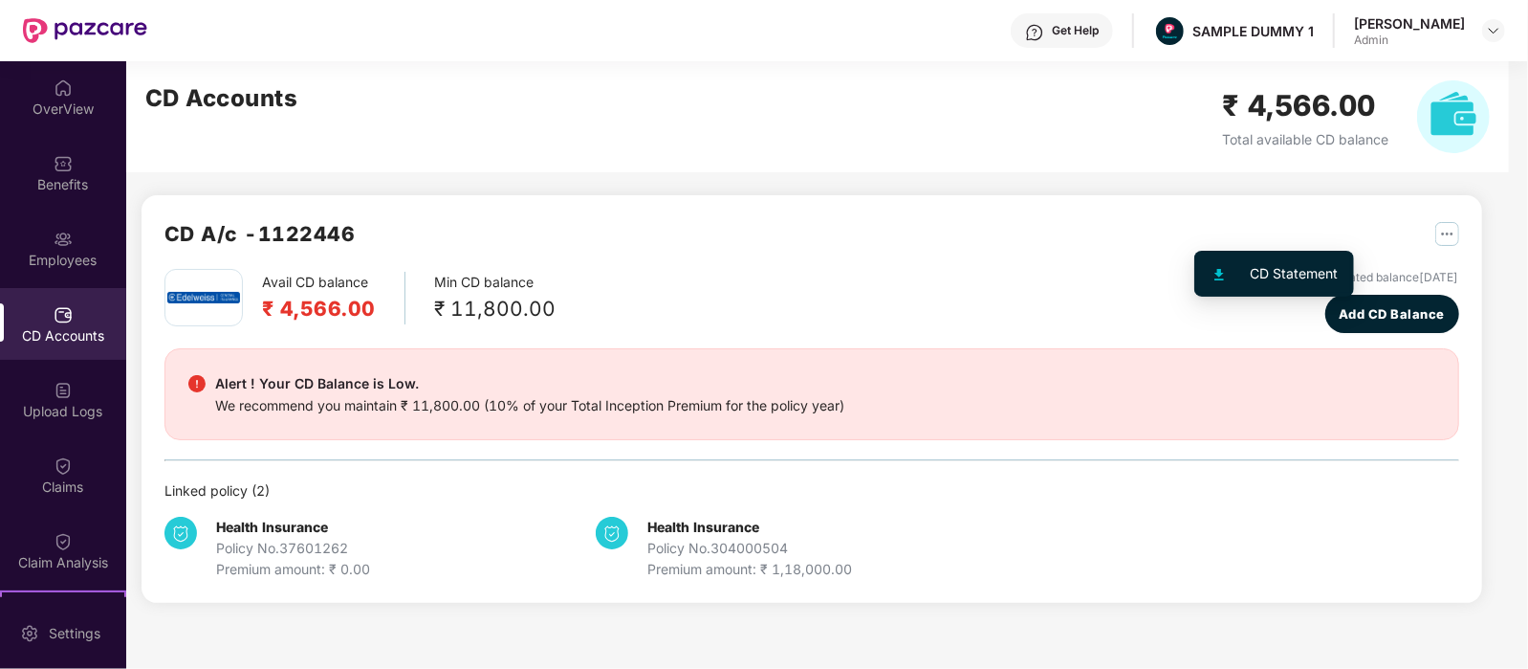
click at [1436, 230] on img "button" at bounding box center [1448, 234] width 24 height 24
click at [691, 207] on div "CD A/c - 1122446 Avail CD balance ₹ 4,566.00 Min CD balance ₹ 11,800.00 Last up…" at bounding box center [812, 398] width 1341 height 407
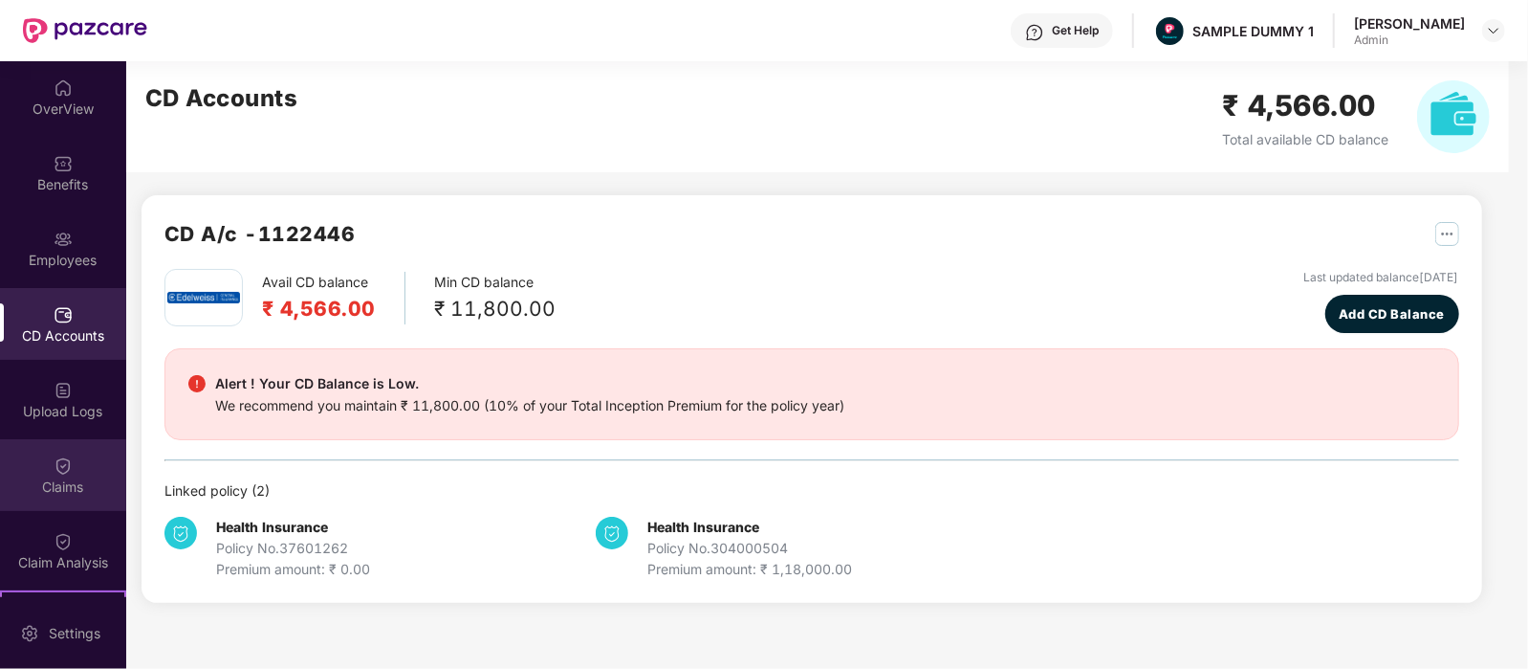
click at [59, 493] on div "Claims" at bounding box center [63, 486] width 126 height 19
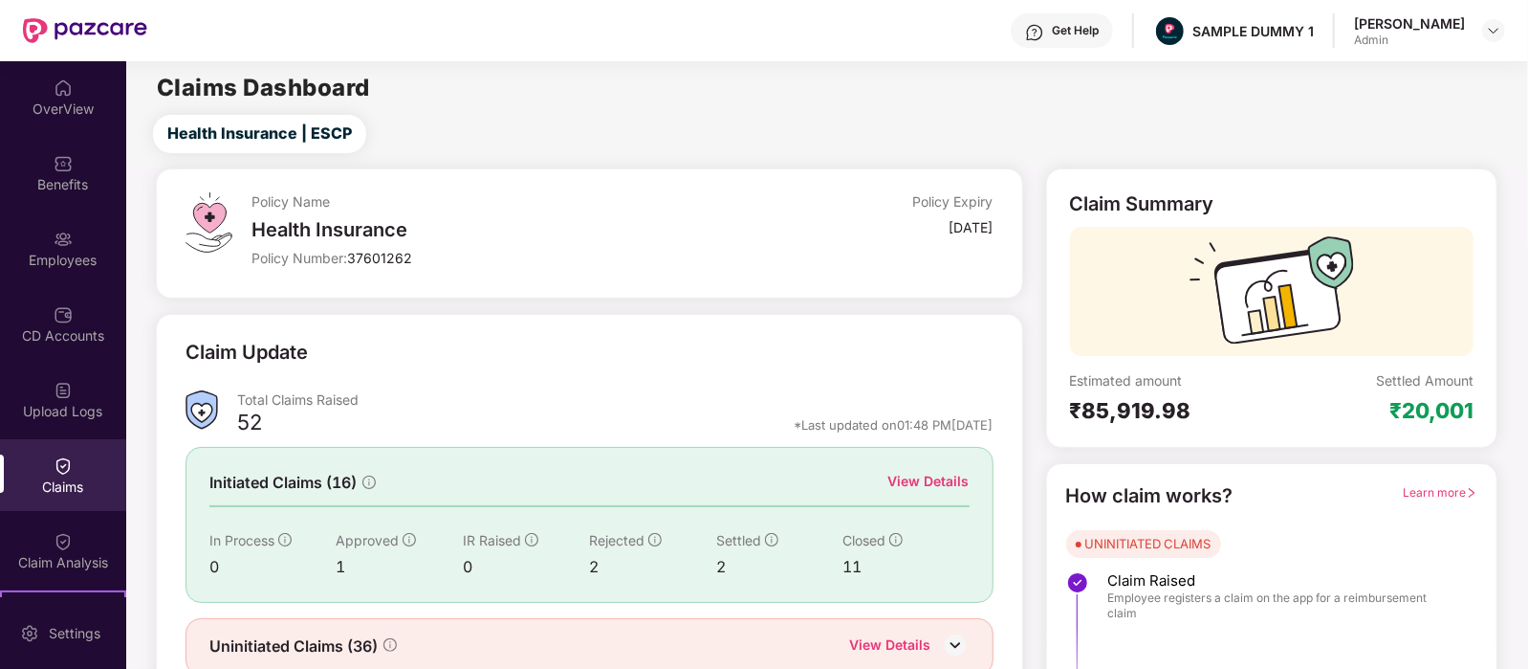
scroll to position [79, 0]
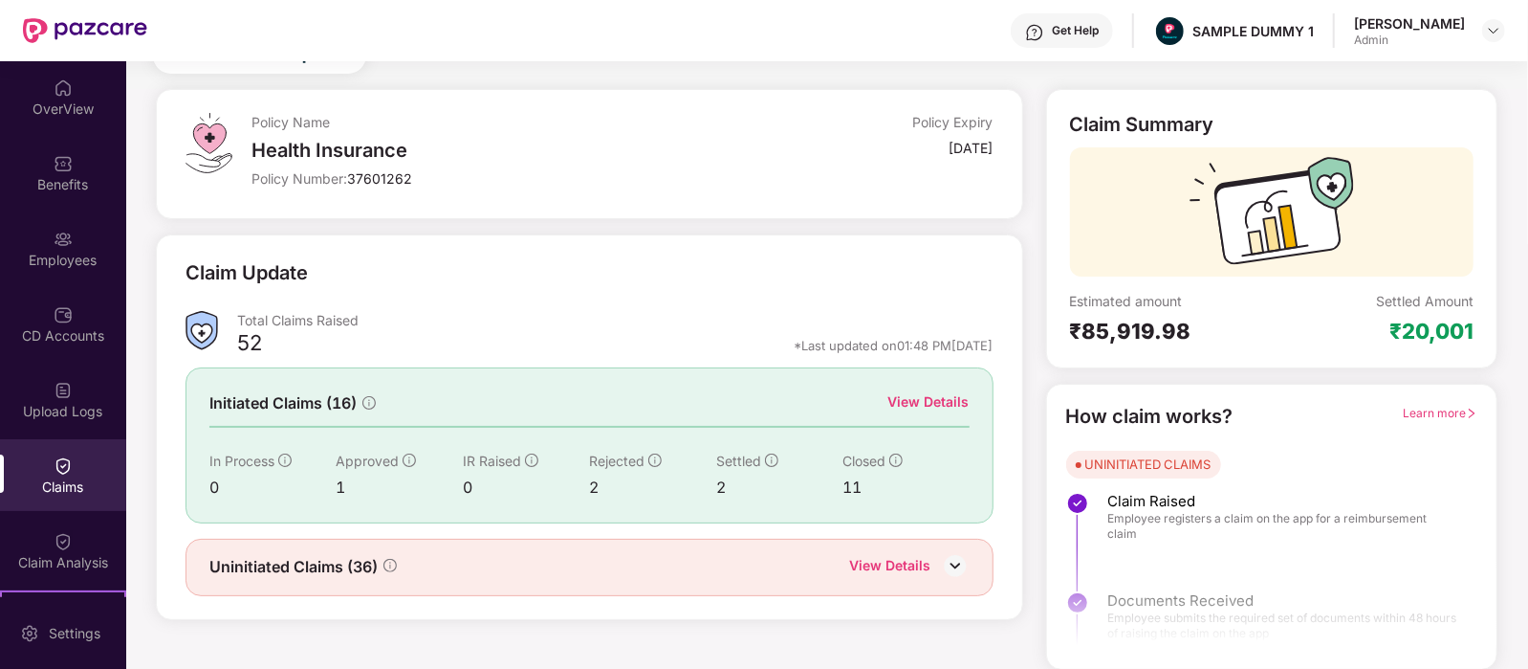
click at [913, 395] on div "View Details" at bounding box center [928, 401] width 81 height 21
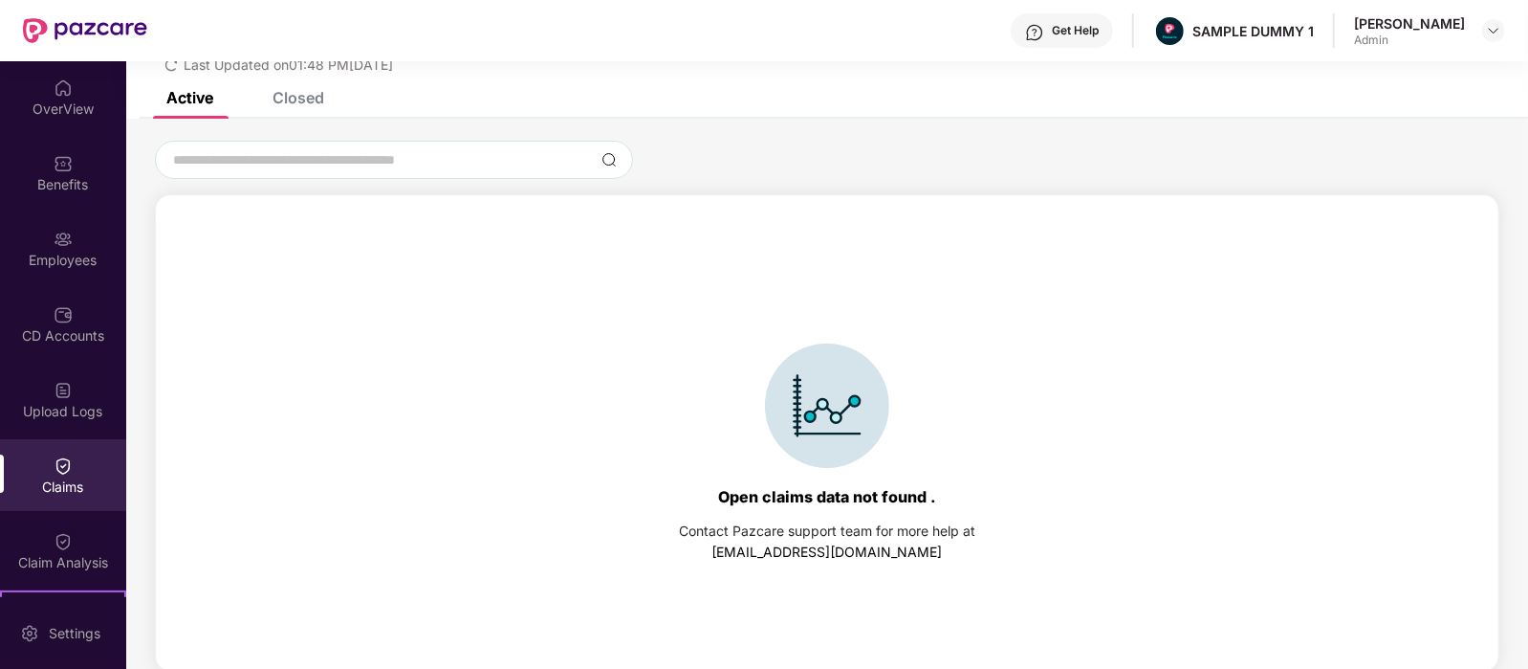
click at [289, 105] on div "Closed" at bounding box center [299, 97] width 52 height 19
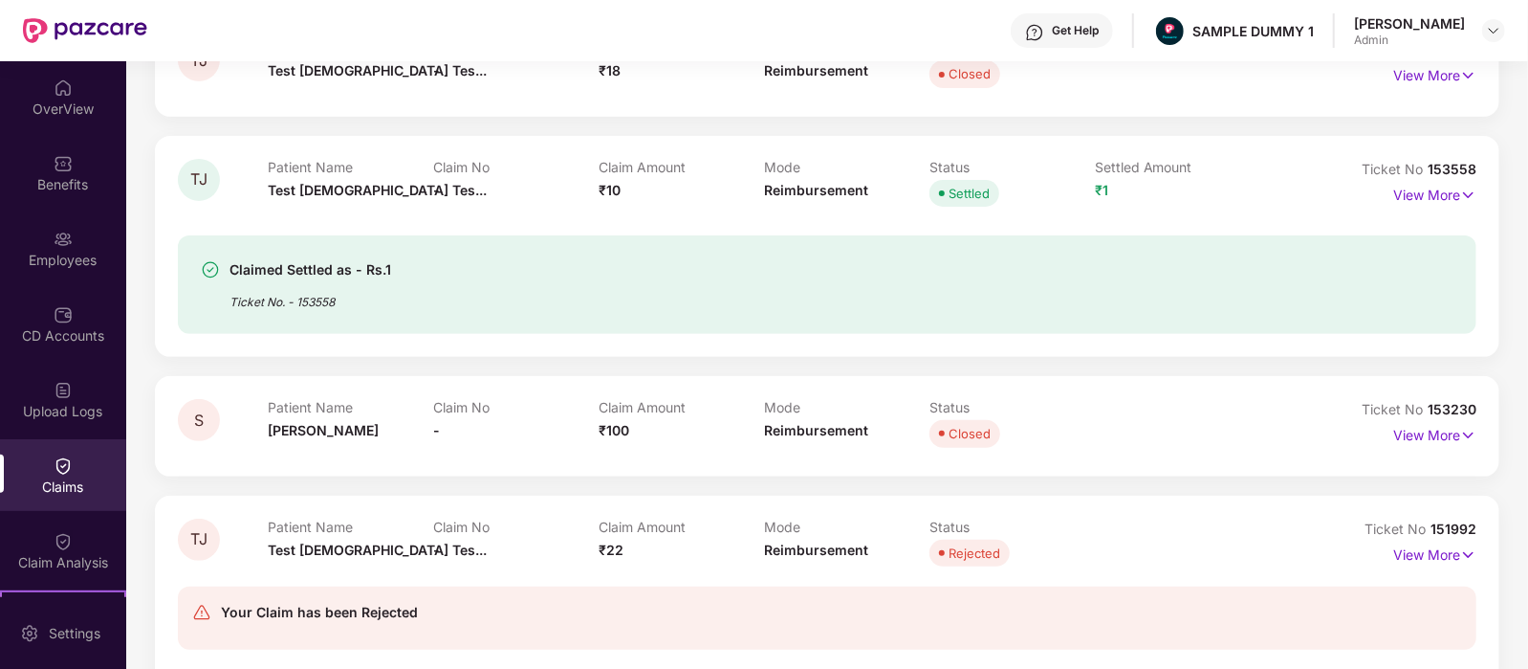
scroll to position [377, 0]
click at [1408, 197] on p "View More" at bounding box center [1434, 192] width 83 height 26
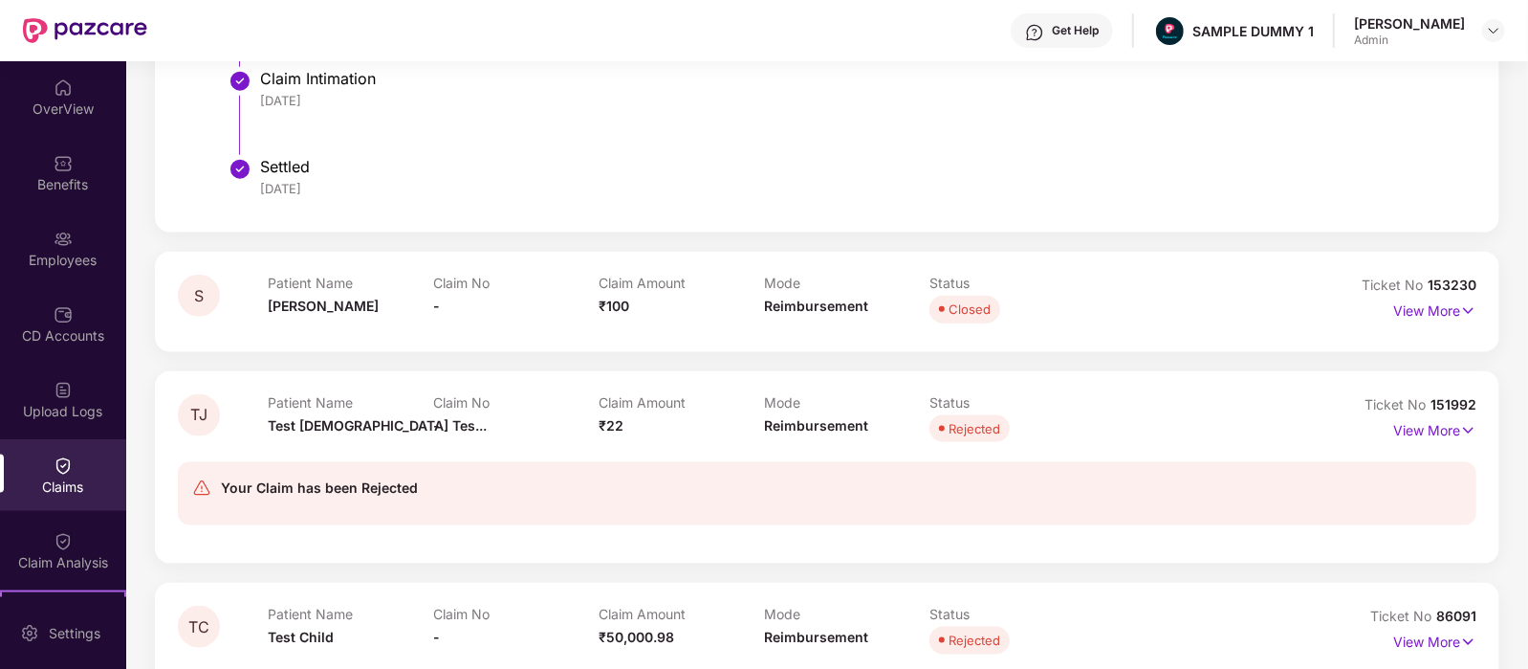
scroll to position [1432, 0]
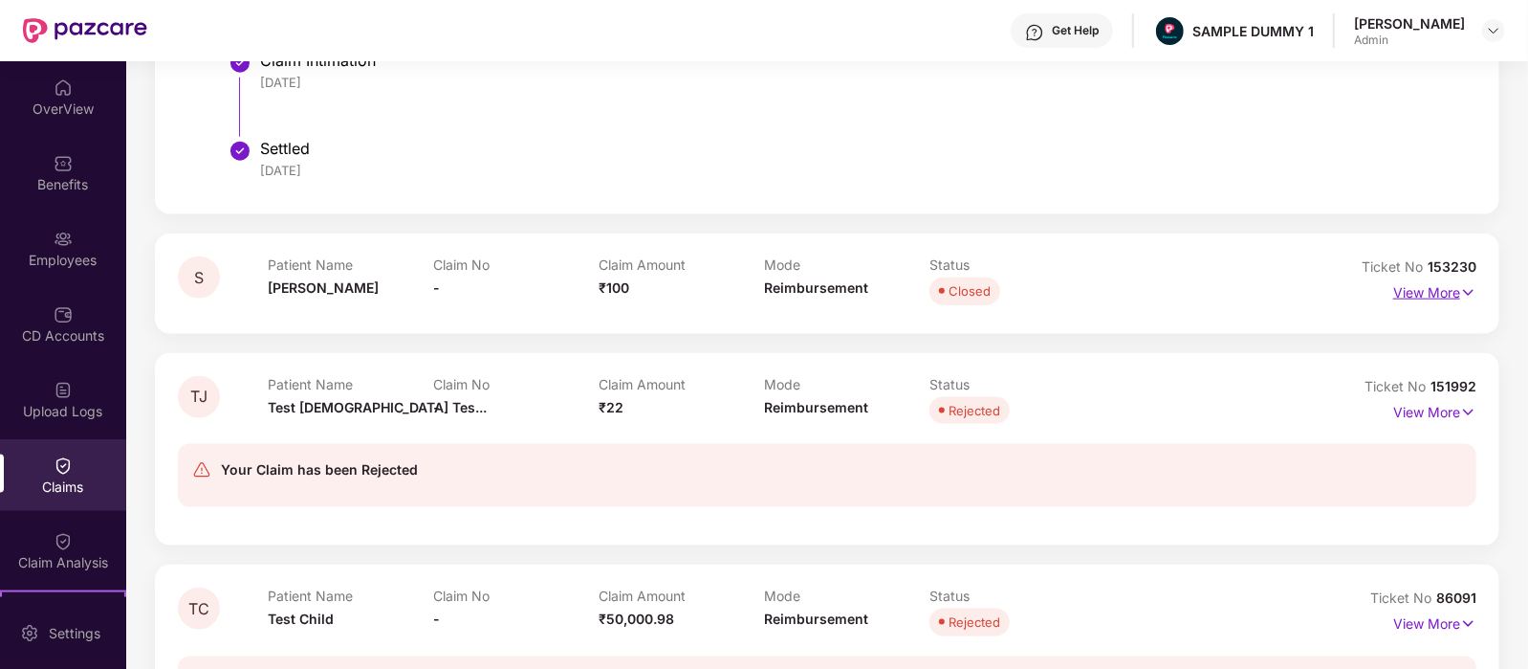
click at [1441, 286] on p "View More" at bounding box center [1434, 290] width 83 height 26
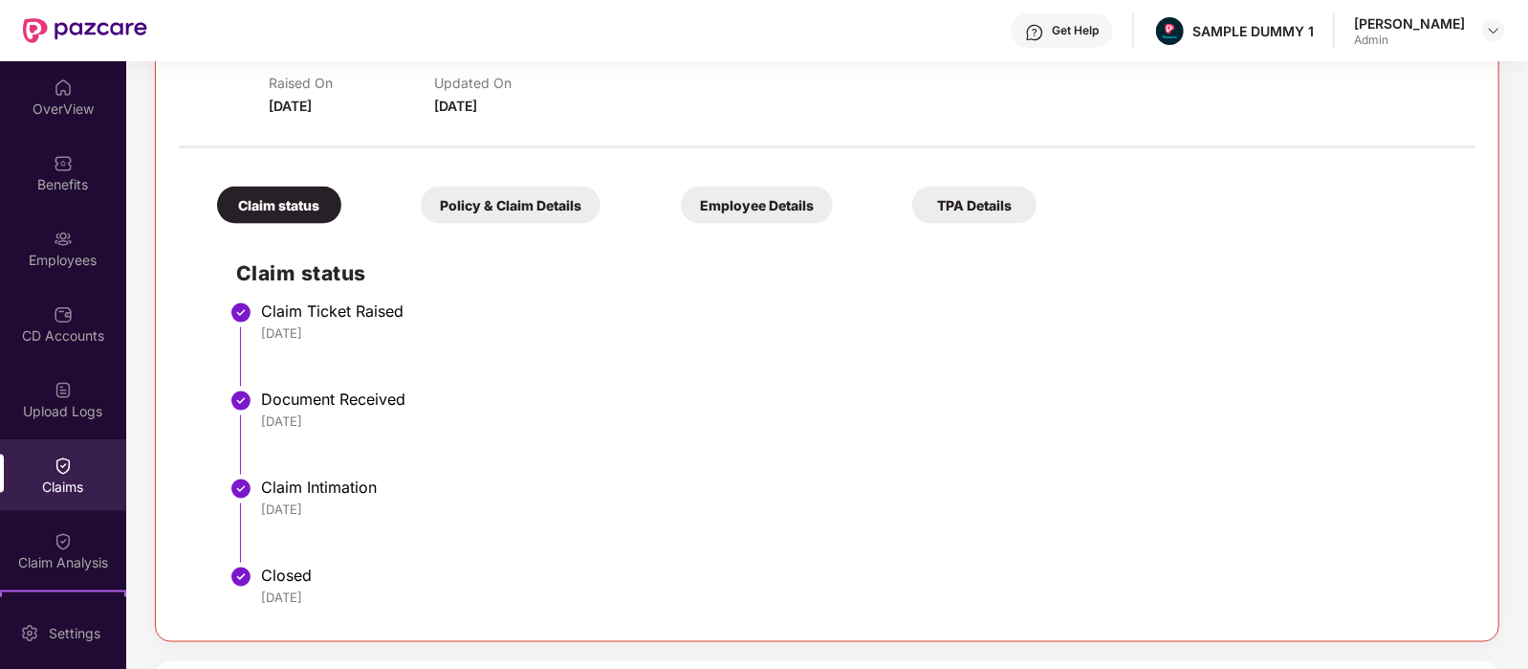
scroll to position [1695, 0]
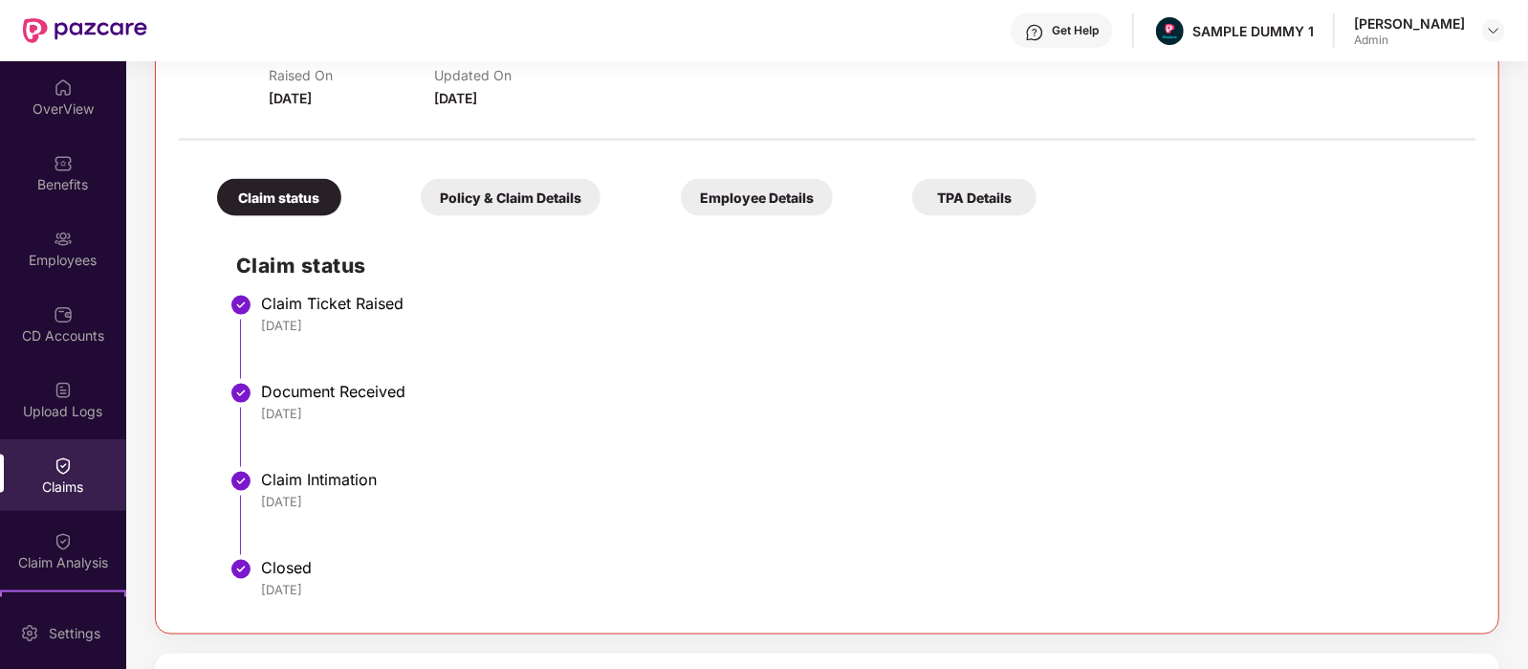
click at [454, 203] on div "Policy & Claim Details" at bounding box center [511, 197] width 180 height 37
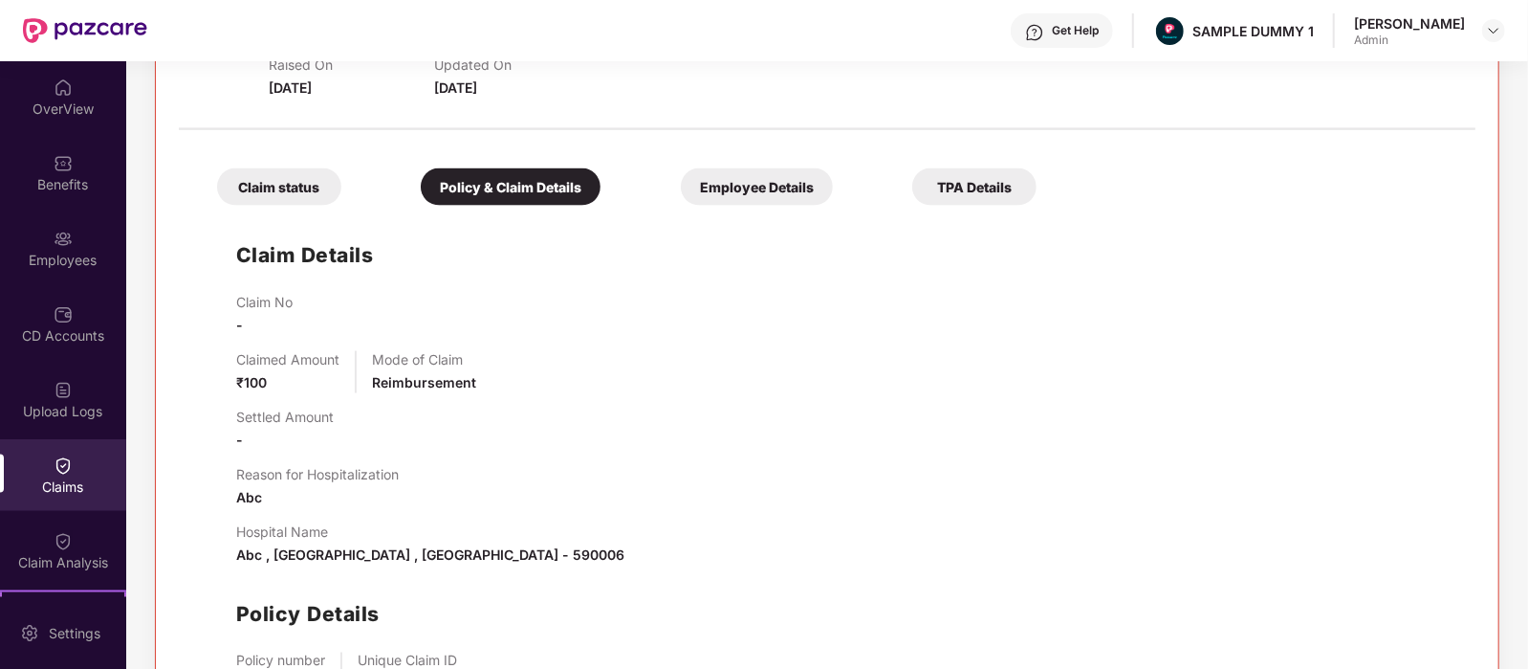
scroll to position [1701, 0]
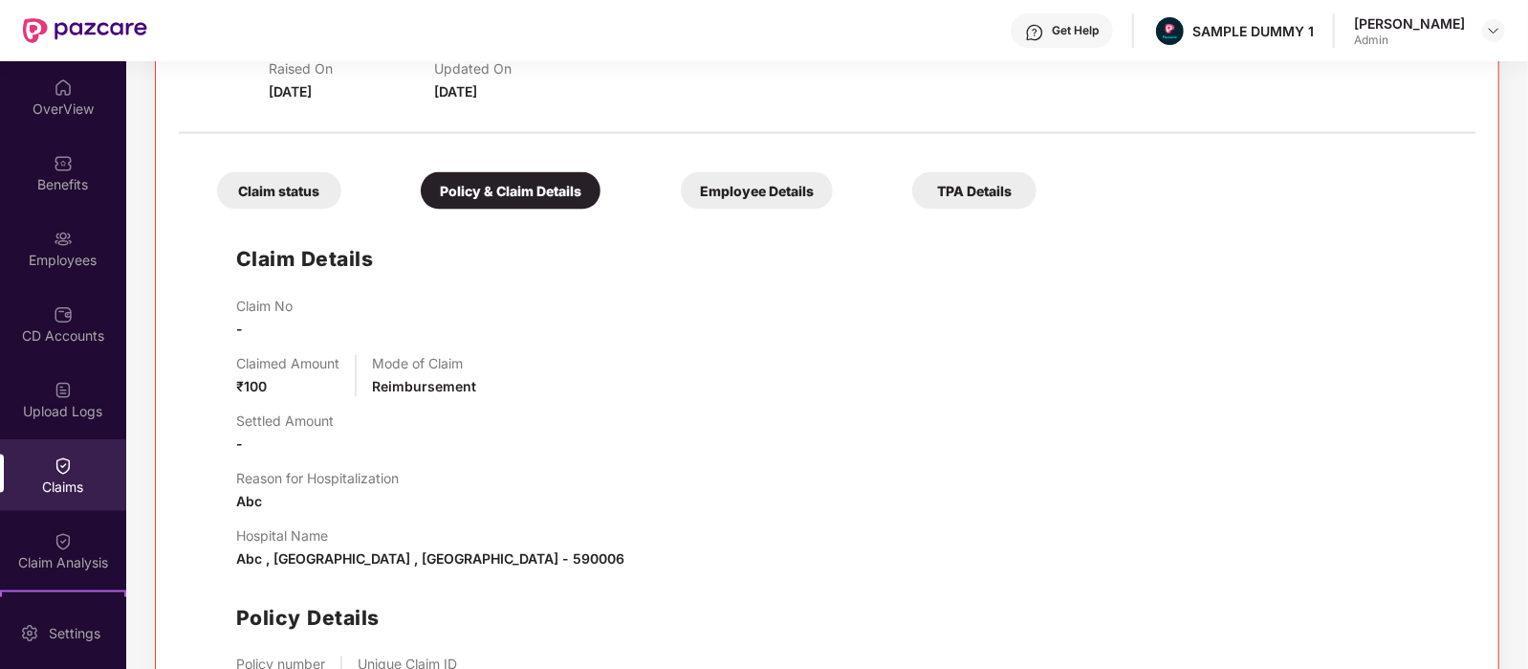
click at [681, 178] on div "Employee Details" at bounding box center [757, 190] width 152 height 37
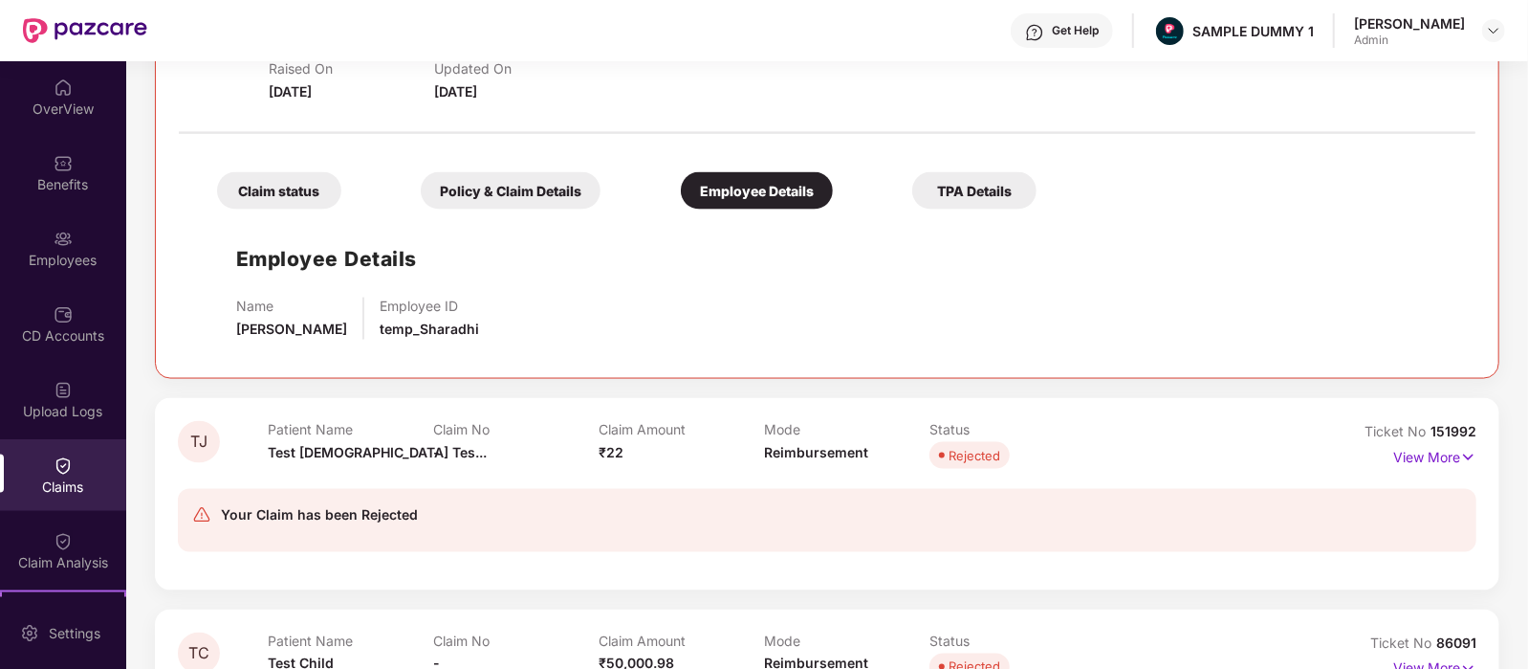
click at [912, 188] on div "TPA Details" at bounding box center [974, 190] width 124 height 37
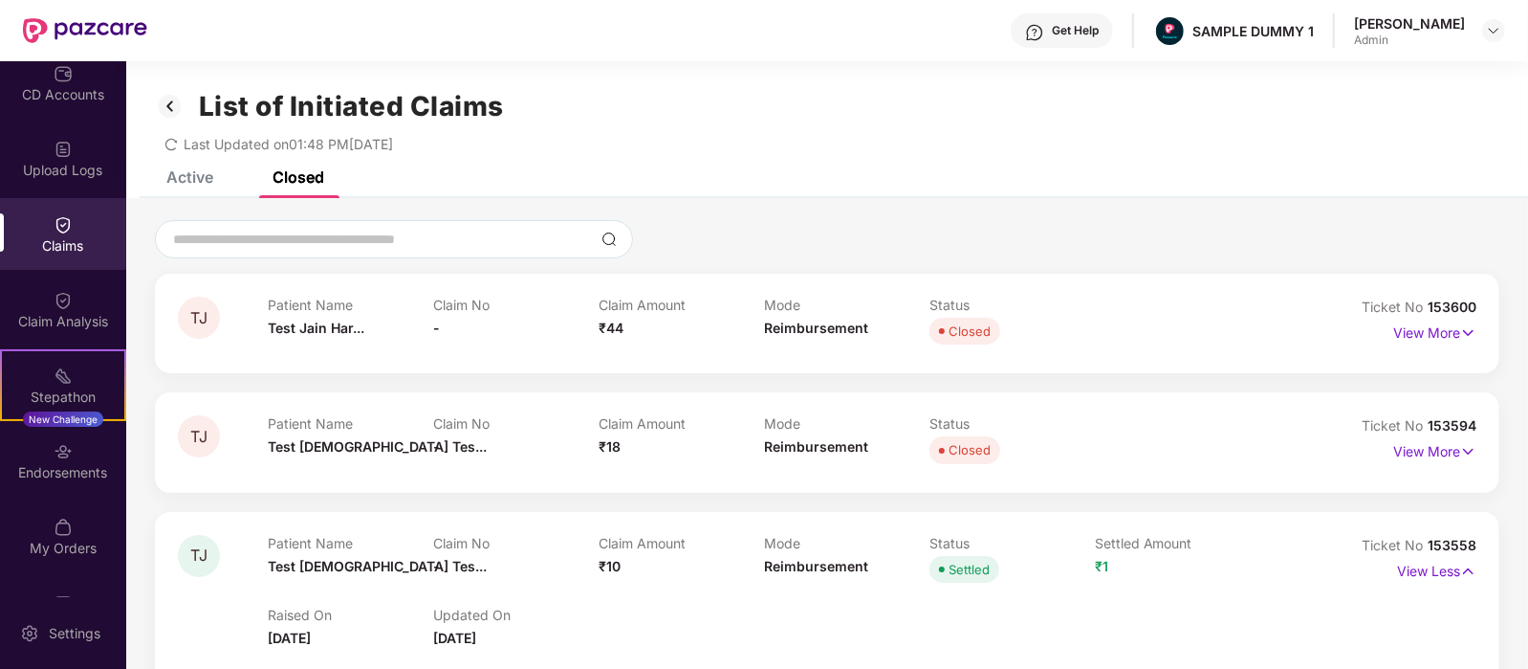
scroll to position [296, 0]
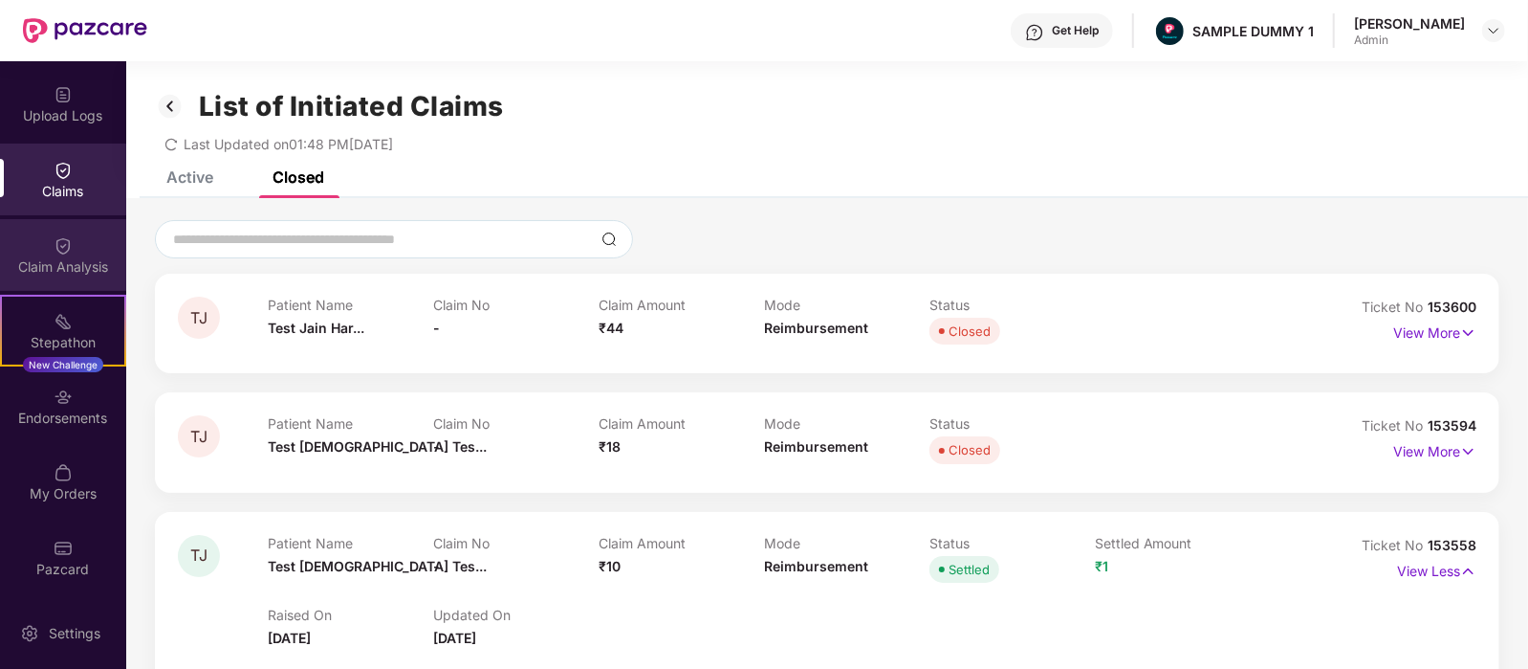
click at [37, 254] on div "Claim Analysis" at bounding box center [63, 255] width 126 height 72
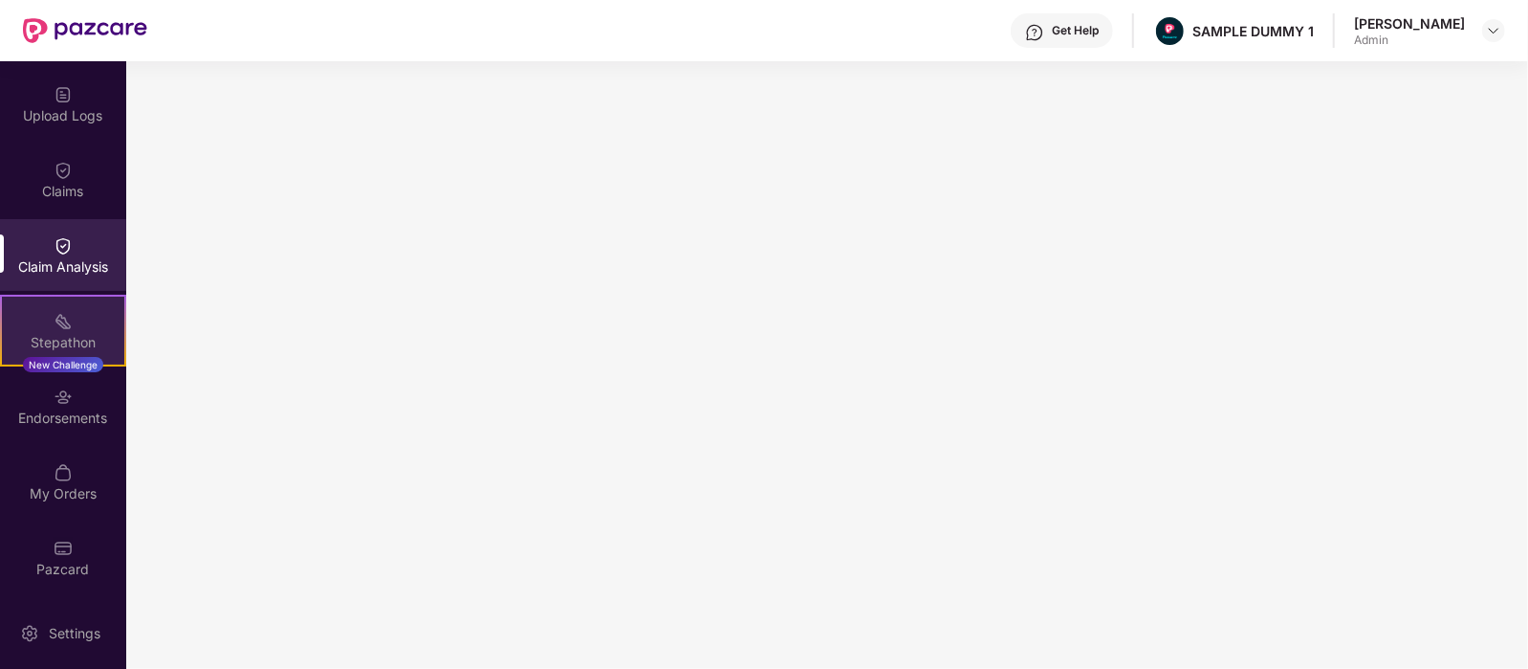
click at [63, 326] on img at bounding box center [63, 321] width 19 height 19
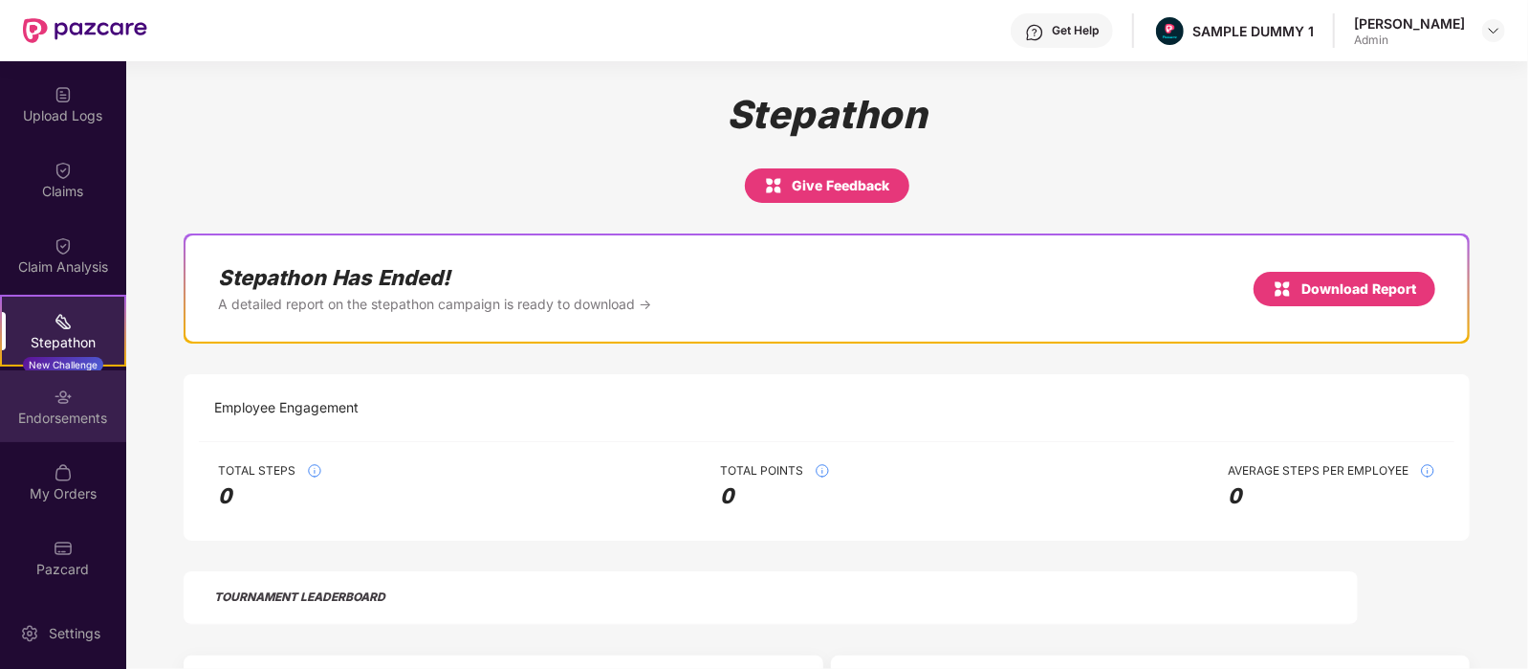
click at [59, 394] on img at bounding box center [63, 396] width 19 height 19
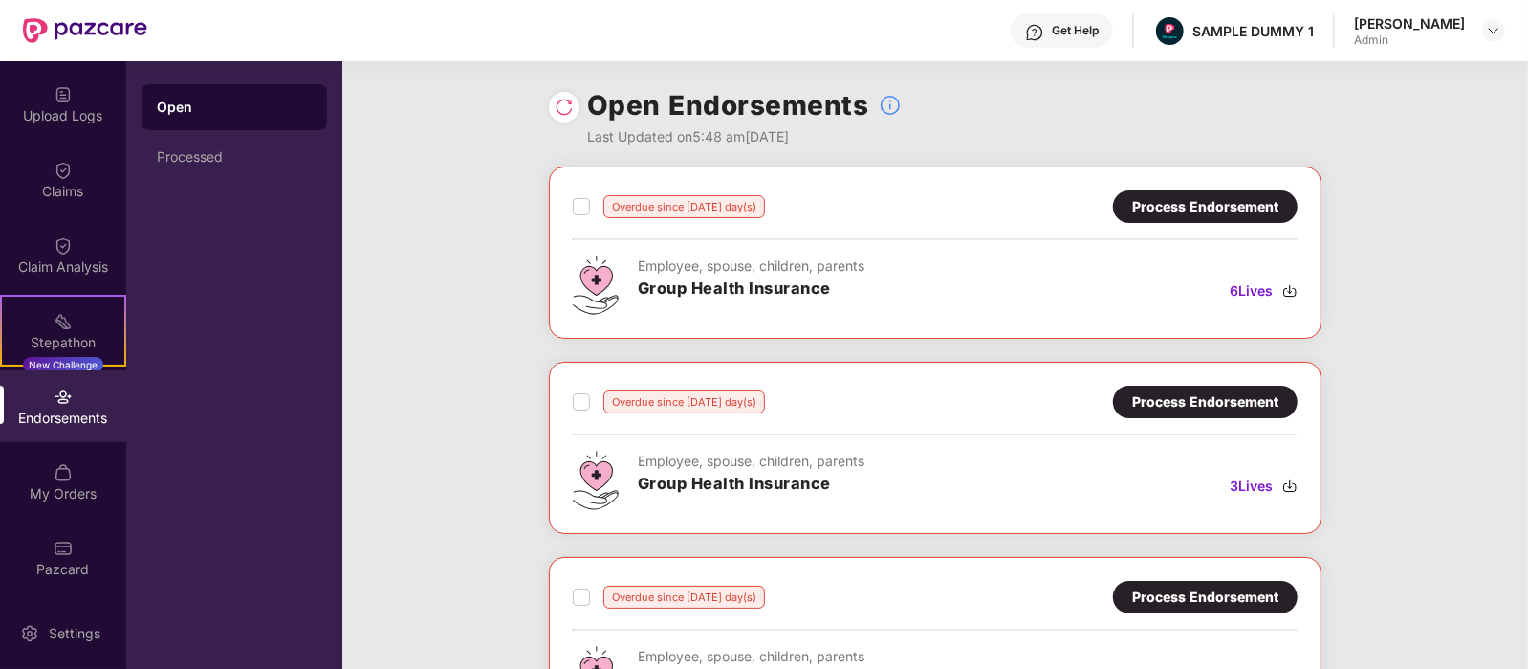
click at [1181, 200] on div "Process Endorsement" at bounding box center [1205, 206] width 146 height 21
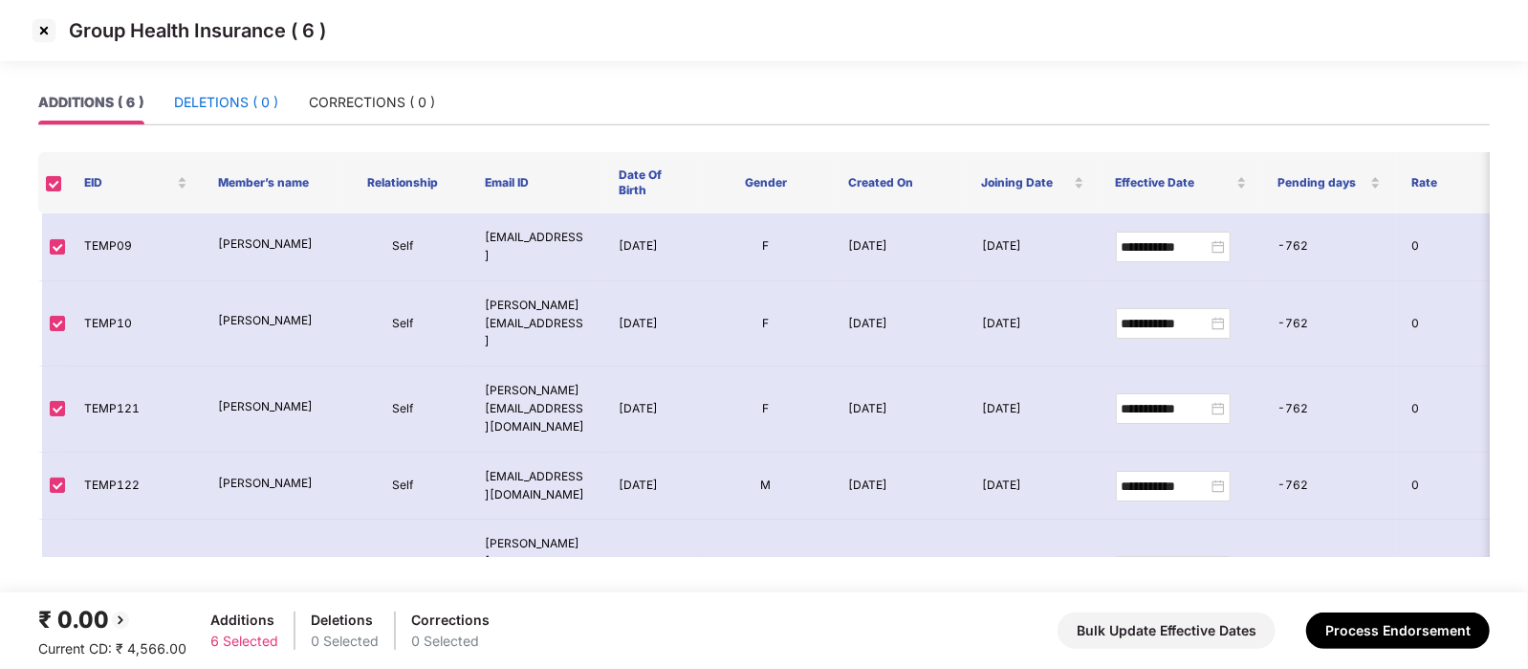
click at [236, 107] on div "DELETIONS ( 0 )" at bounding box center [226, 102] width 104 height 21
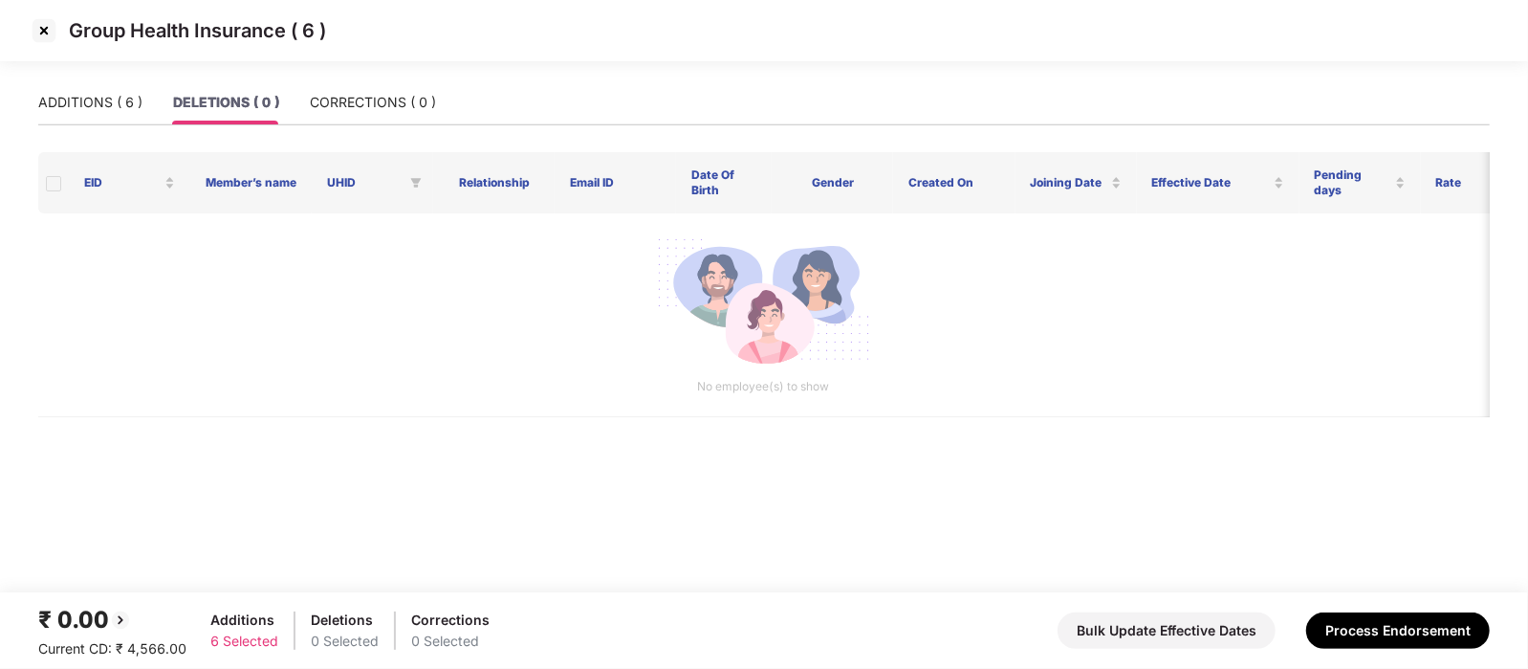
click at [50, 35] on img at bounding box center [44, 30] width 31 height 31
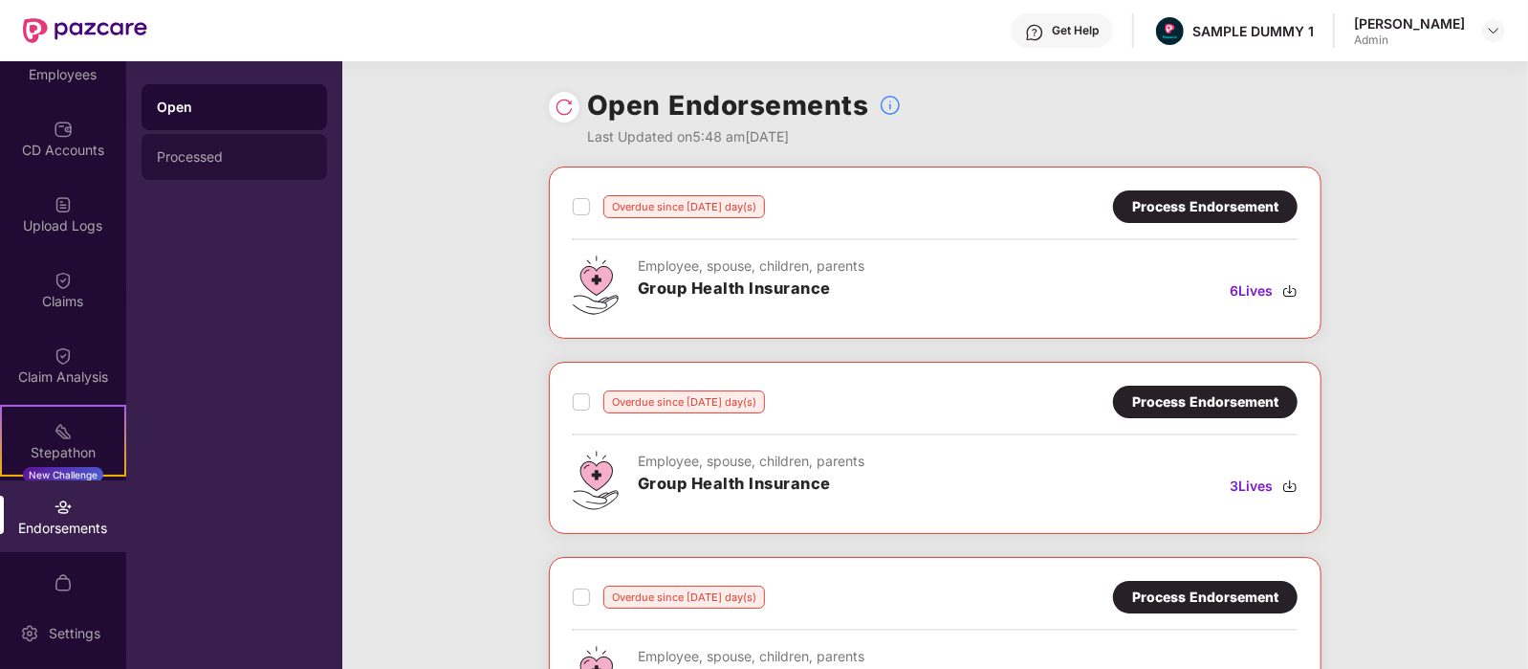
click at [230, 141] on div "Processed" at bounding box center [235, 157] width 186 height 46
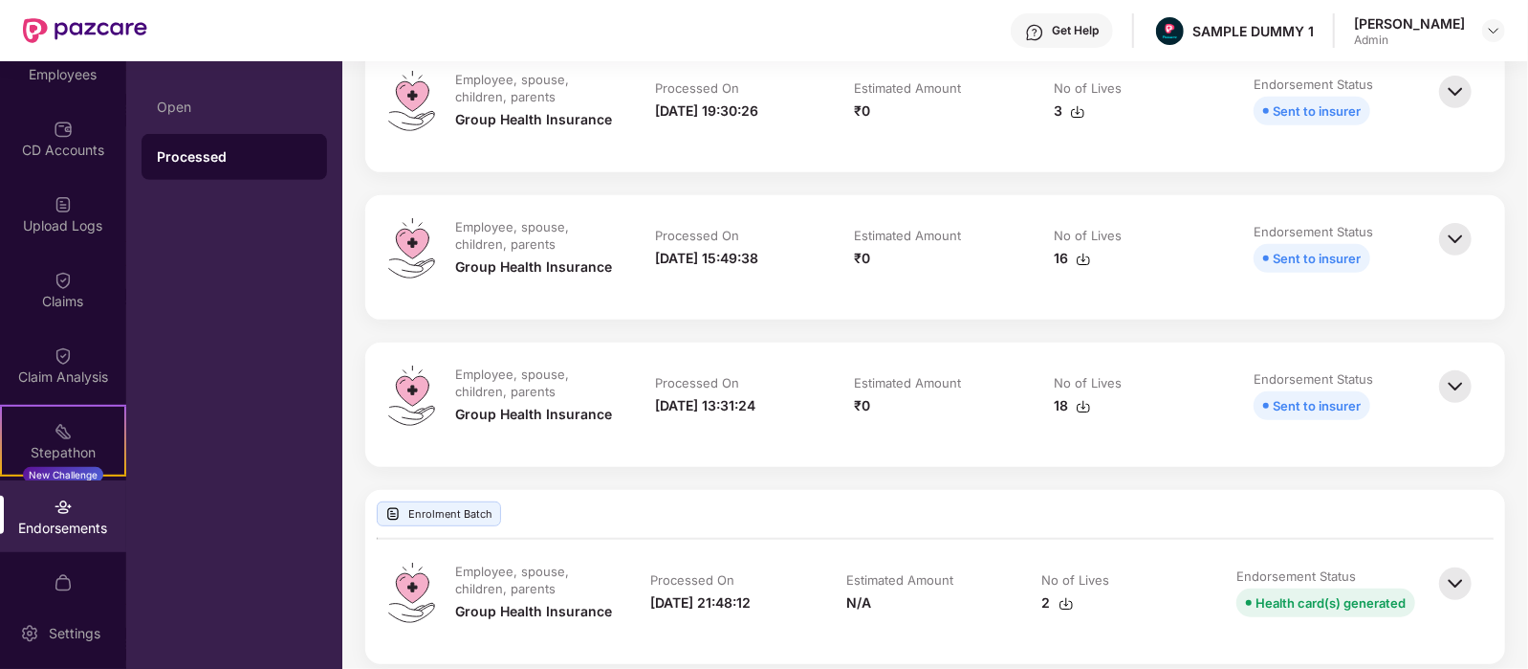
scroll to position [787, 0]
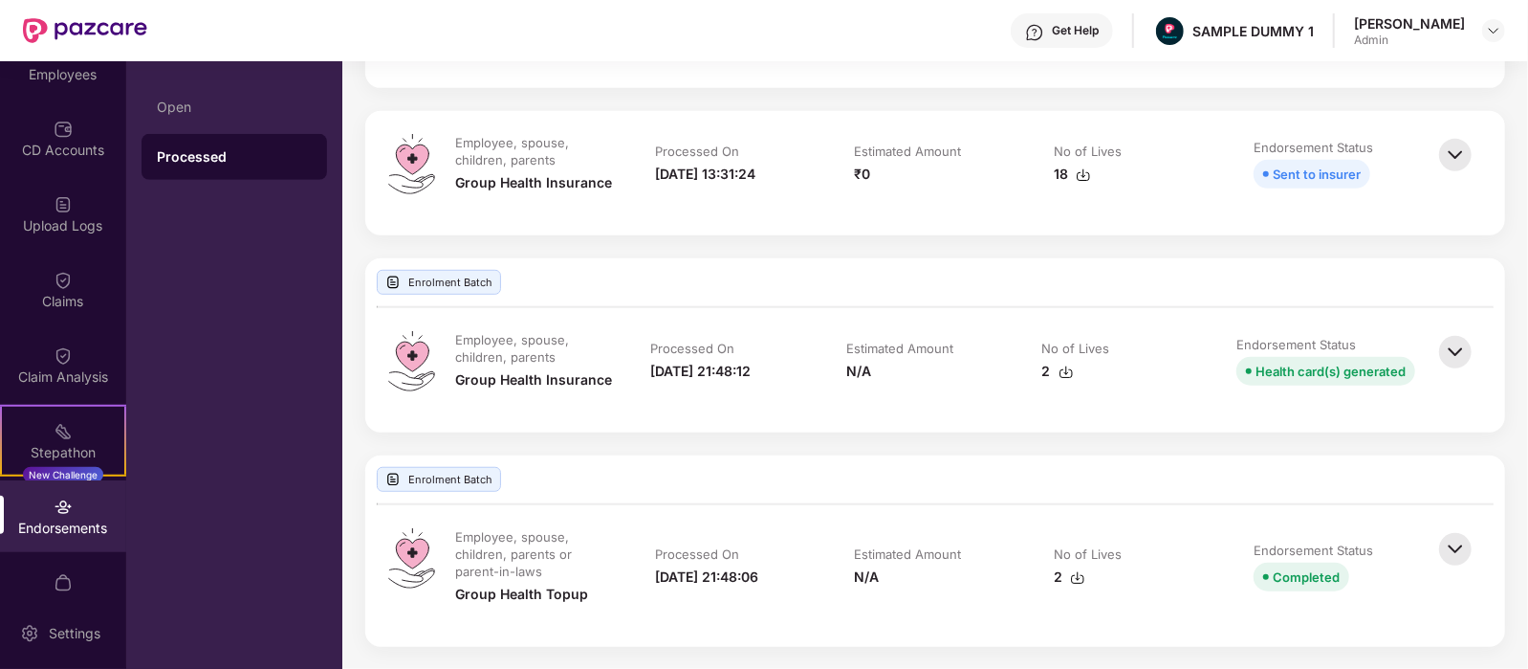
click at [1442, 355] on img at bounding box center [1456, 352] width 42 height 42
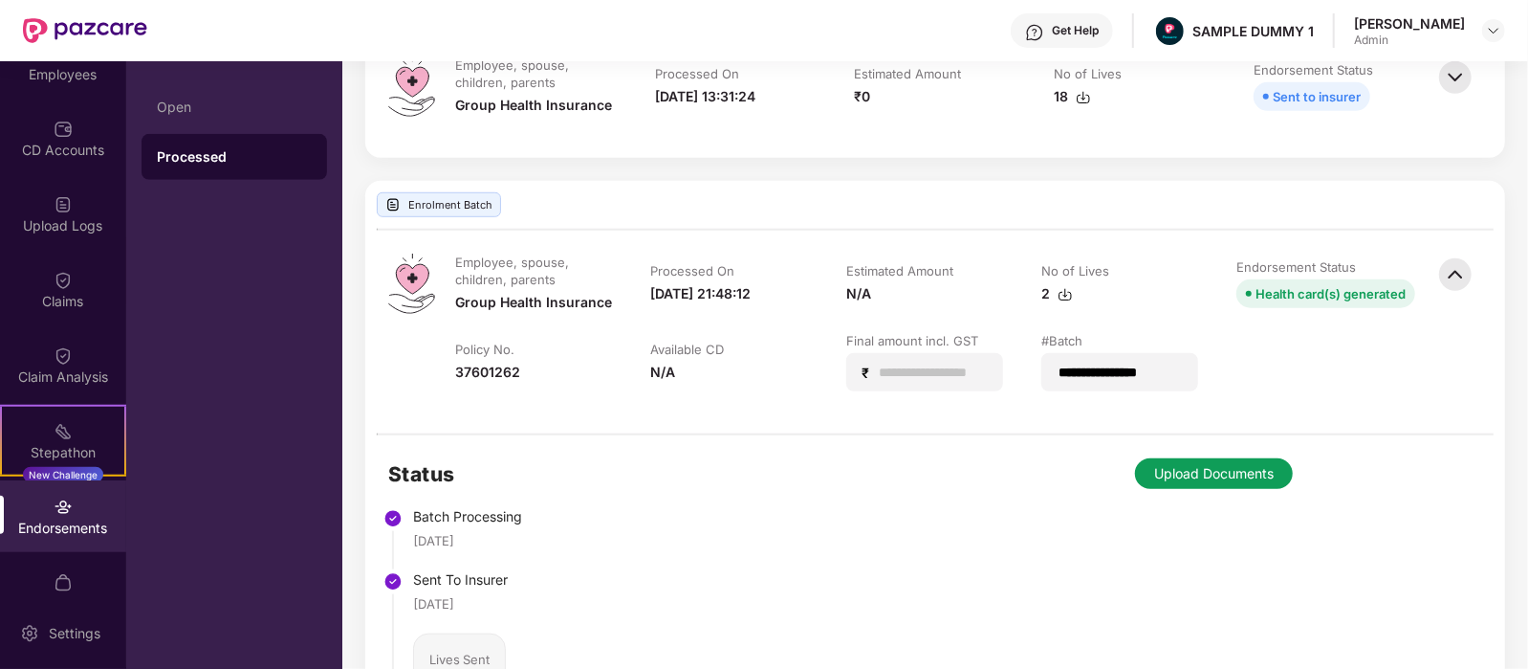
scroll to position [607, 0]
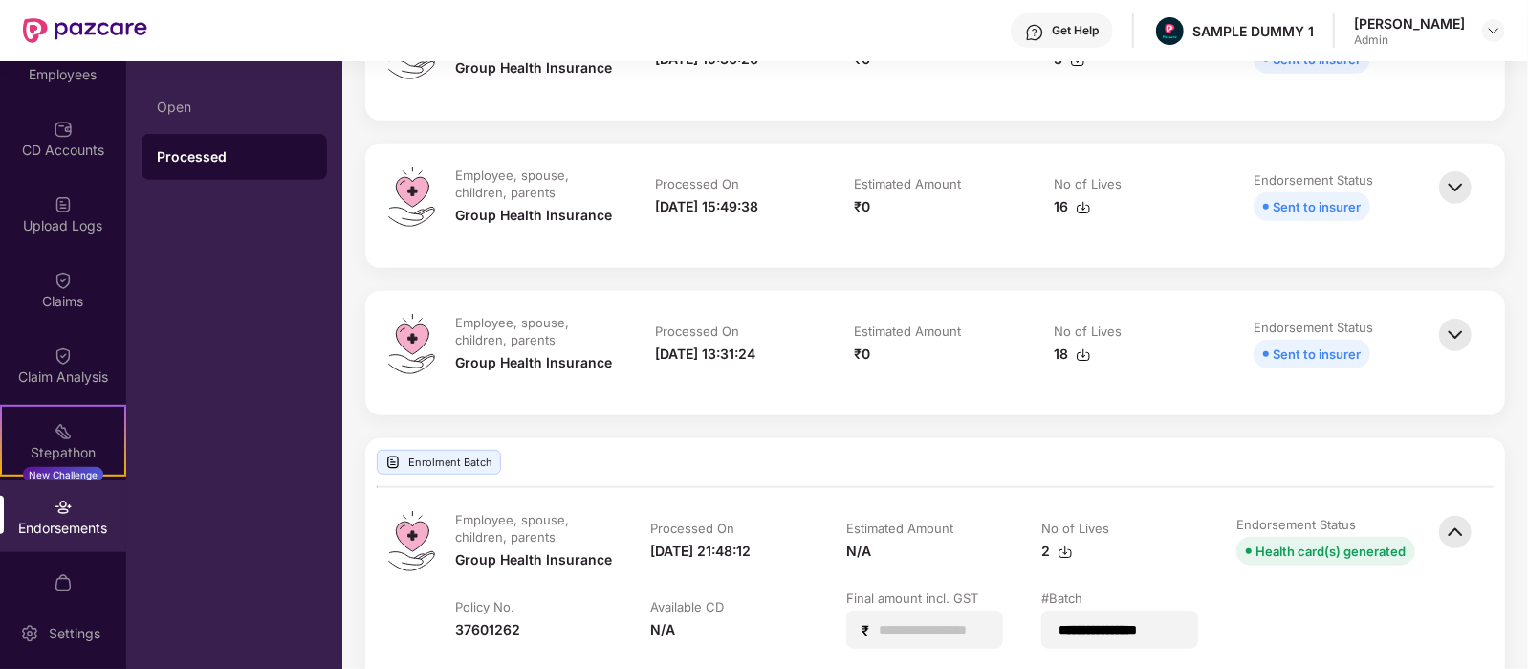
click at [1452, 326] on img at bounding box center [1456, 335] width 42 height 42
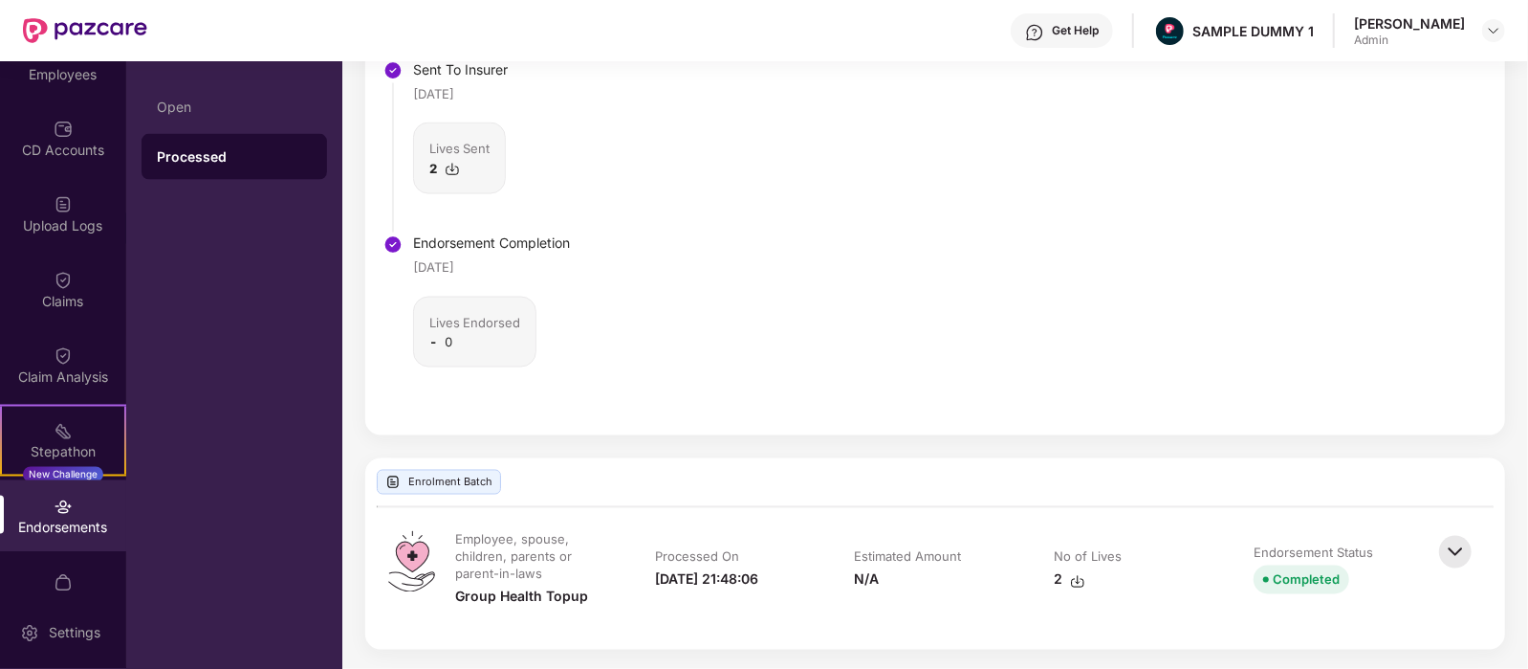
scroll to position [296, 0]
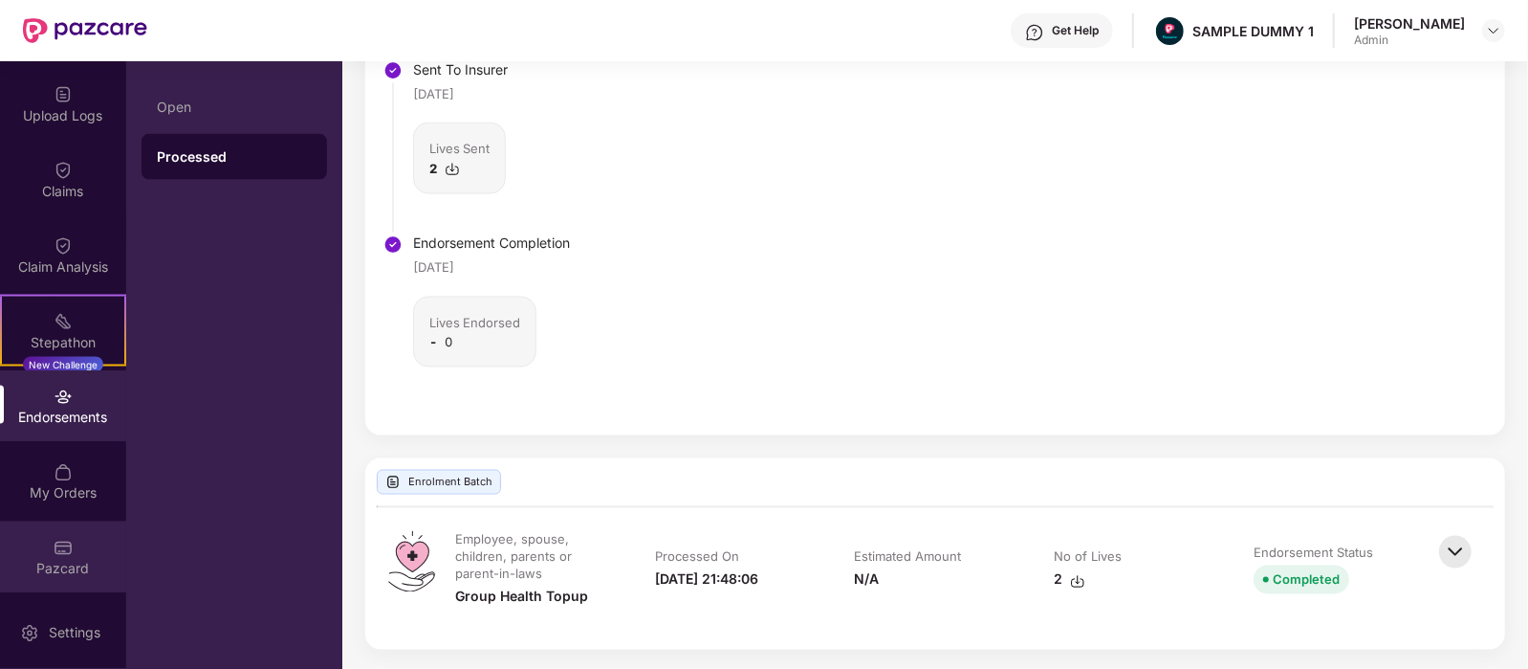
click at [67, 562] on div "Pazcard" at bounding box center [63, 568] width 126 height 19
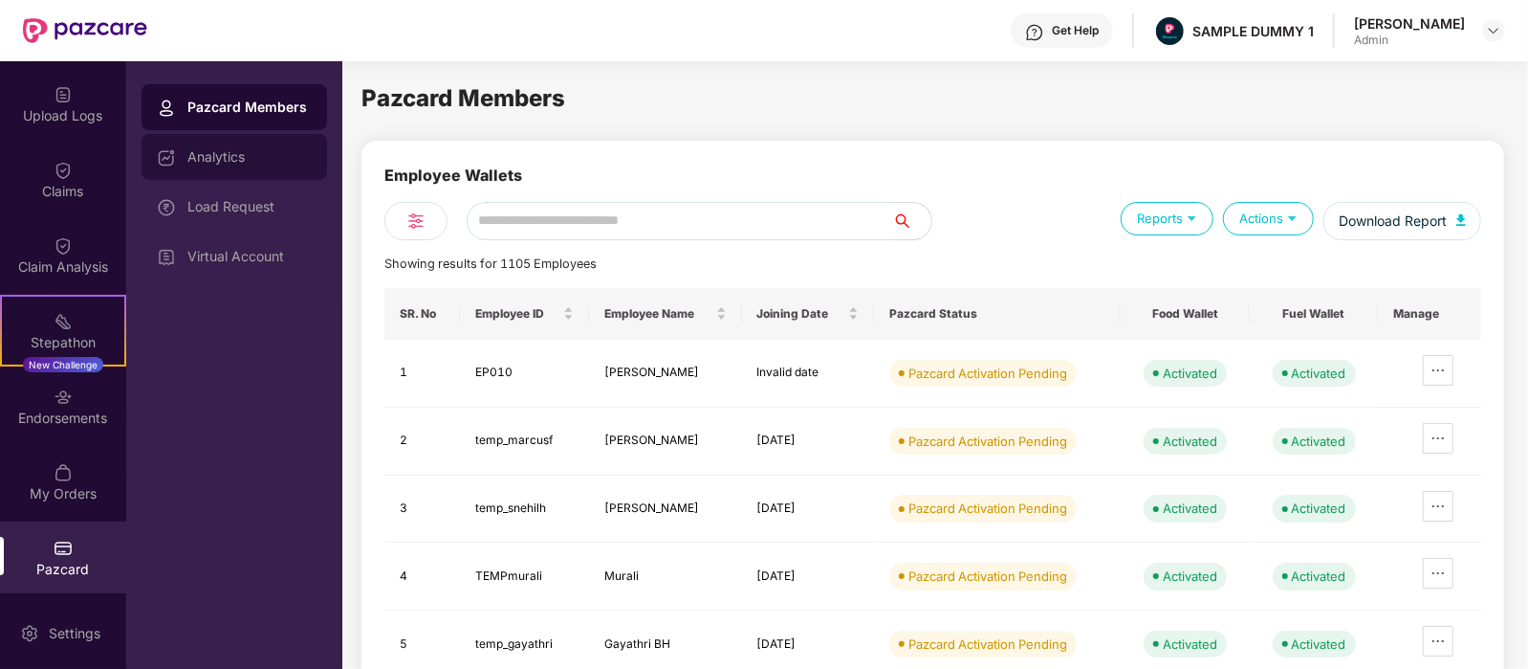
click at [277, 168] on div "Analytics" at bounding box center [235, 157] width 186 height 46
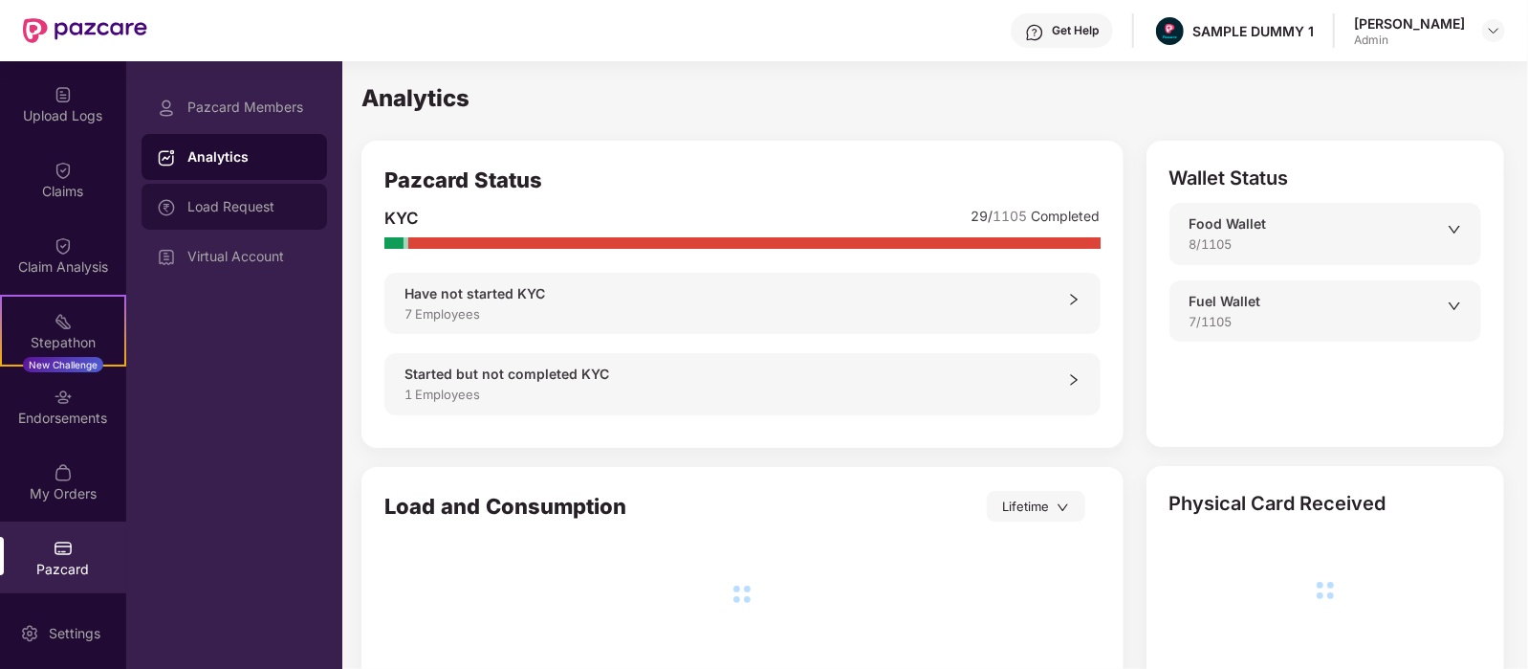
click at [258, 216] on div "Load Request" at bounding box center [235, 207] width 186 height 46
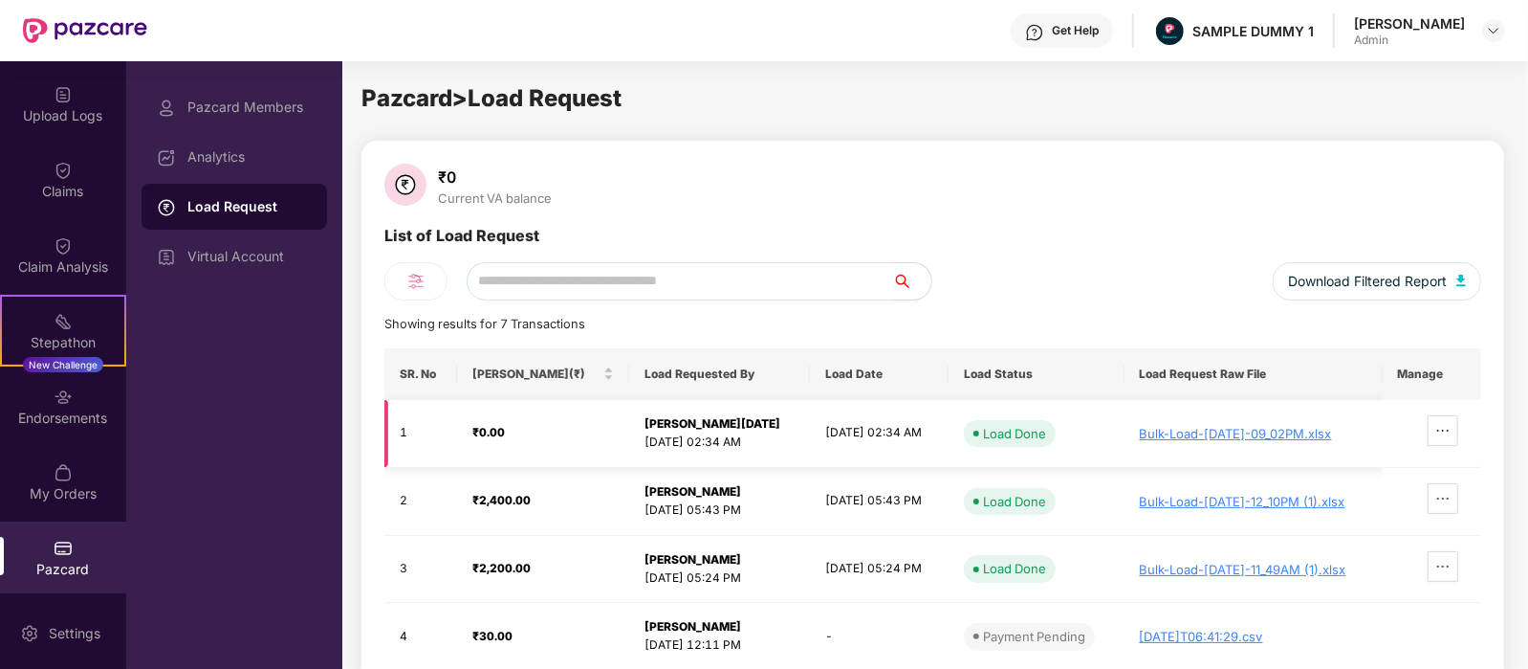
scroll to position [187, 0]
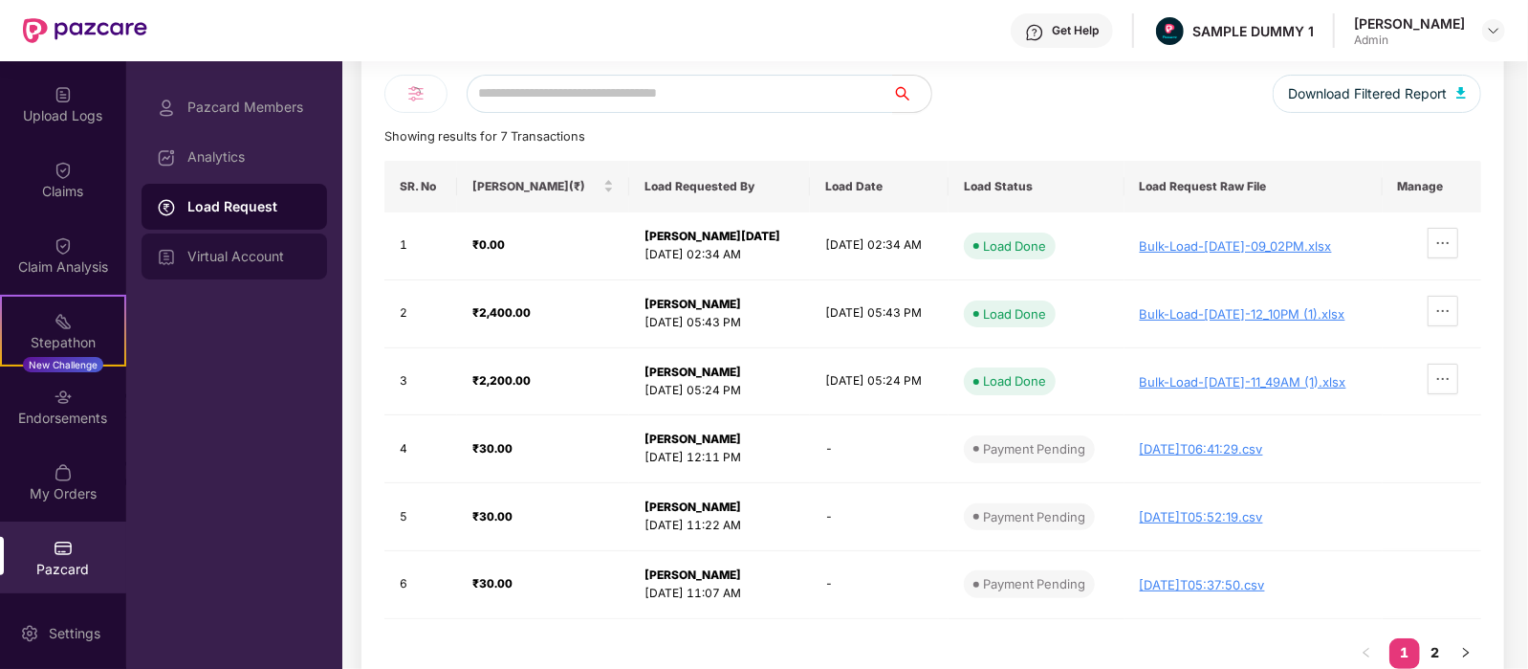
click at [249, 259] on div "Virtual Account" at bounding box center [249, 256] width 124 height 15
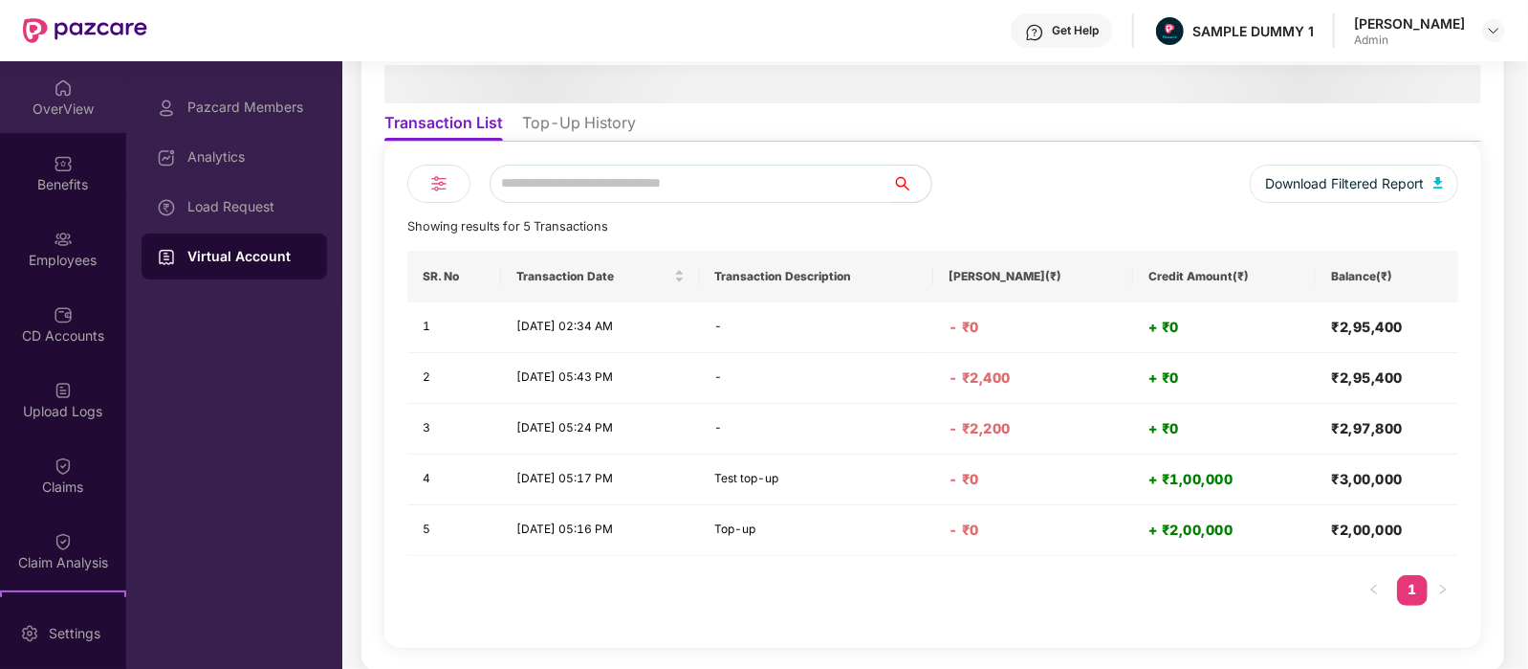
click at [61, 99] on div "OverView" at bounding box center [63, 108] width 126 height 19
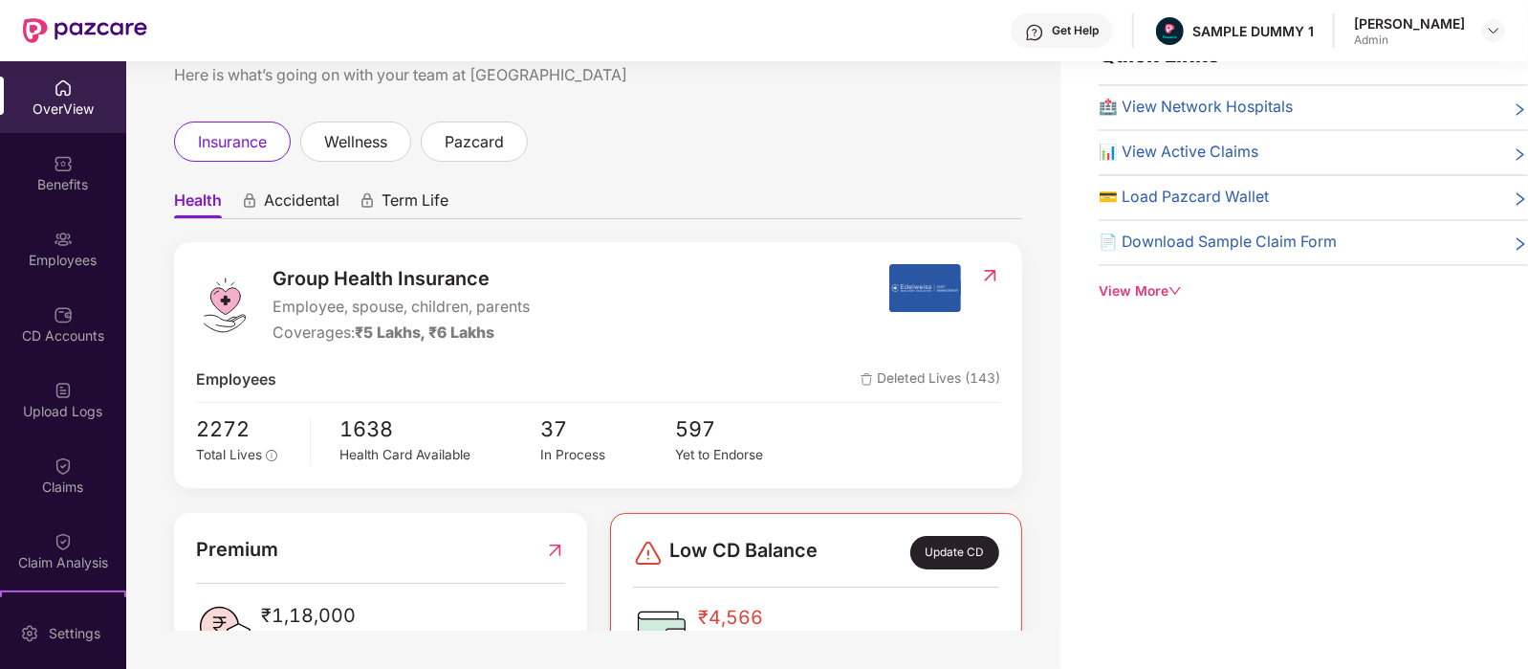
click at [1077, 20] on div "Get Help" at bounding box center [1062, 30] width 102 height 34
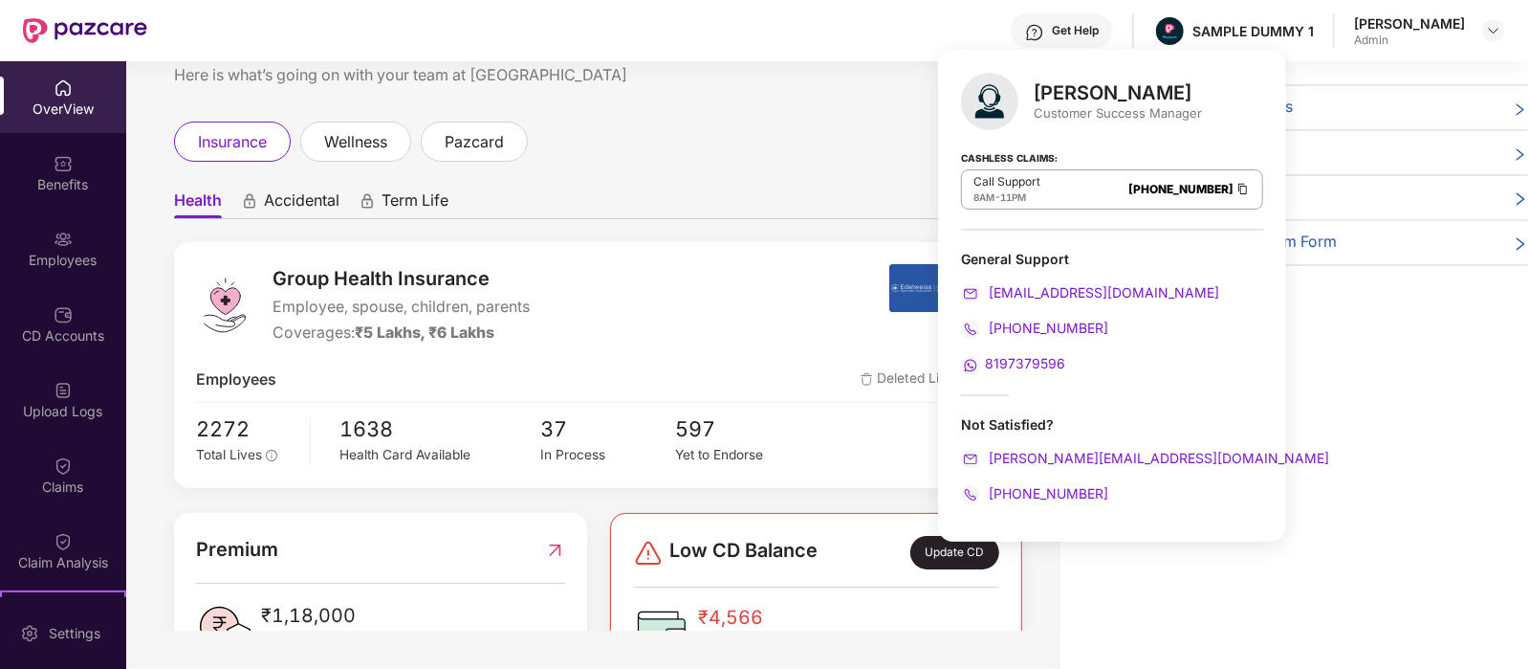
click at [842, 128] on div "insurance wellness pazcard" at bounding box center [598, 141] width 848 height 40
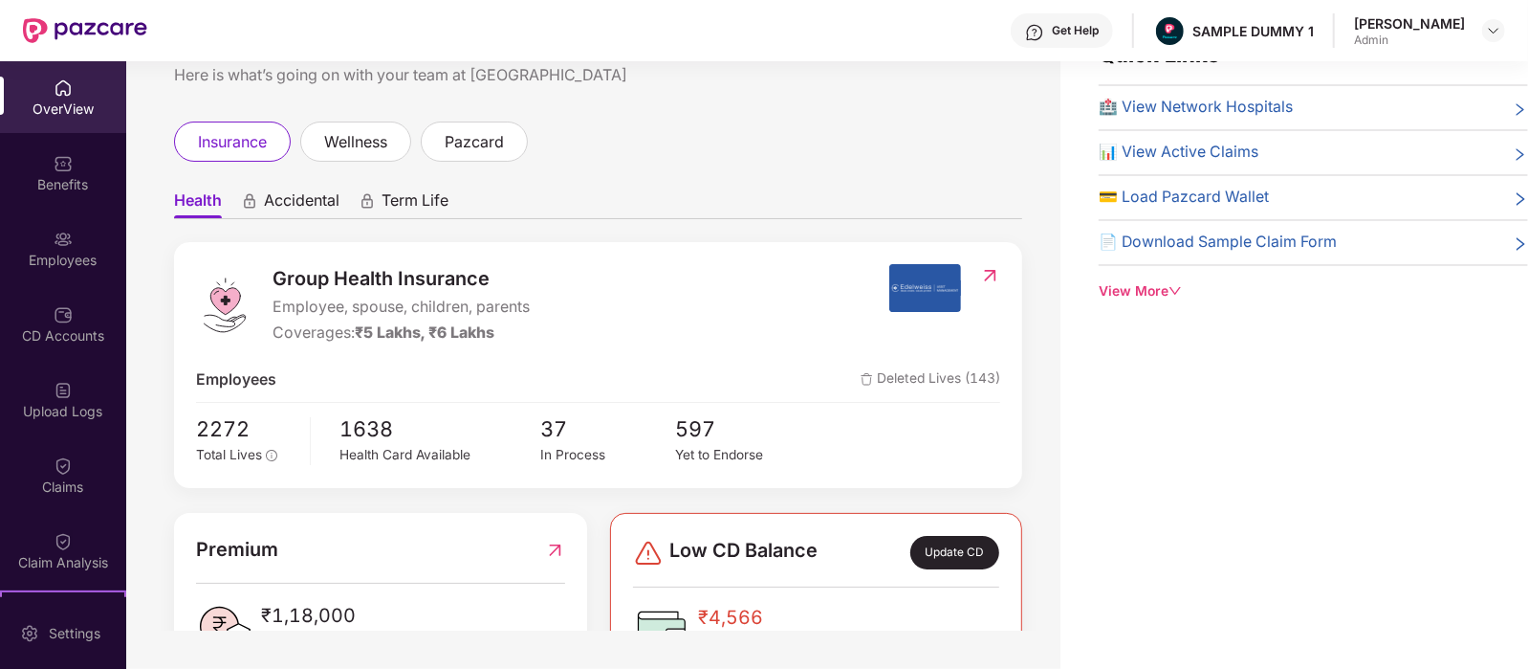
scroll to position [0, 0]
